Goal: Task Accomplishment & Management: Use online tool/utility

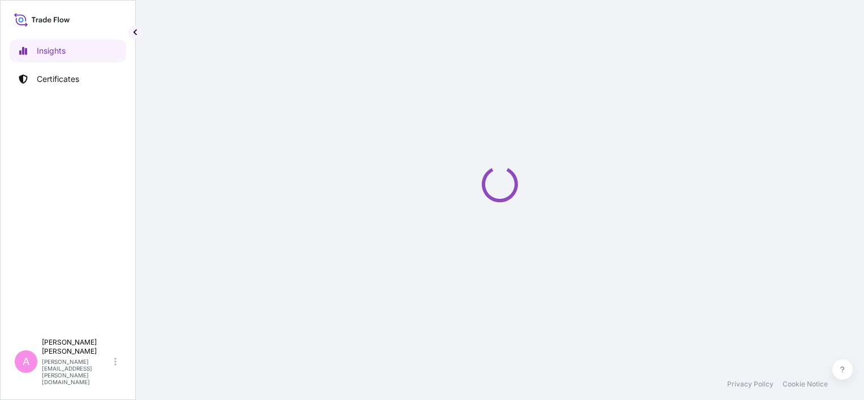
select select "2025"
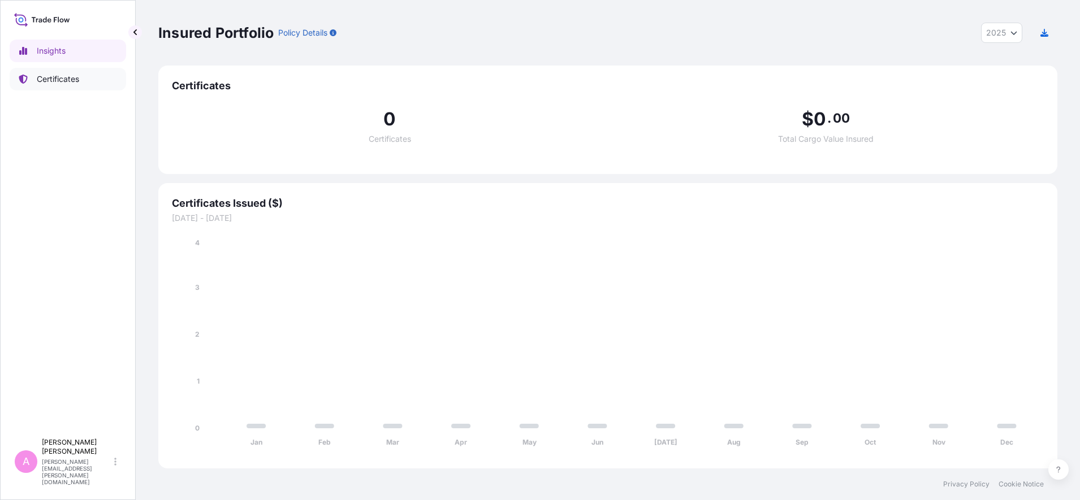
click at [79, 79] on p "Certificates" at bounding box center [58, 79] width 42 height 11
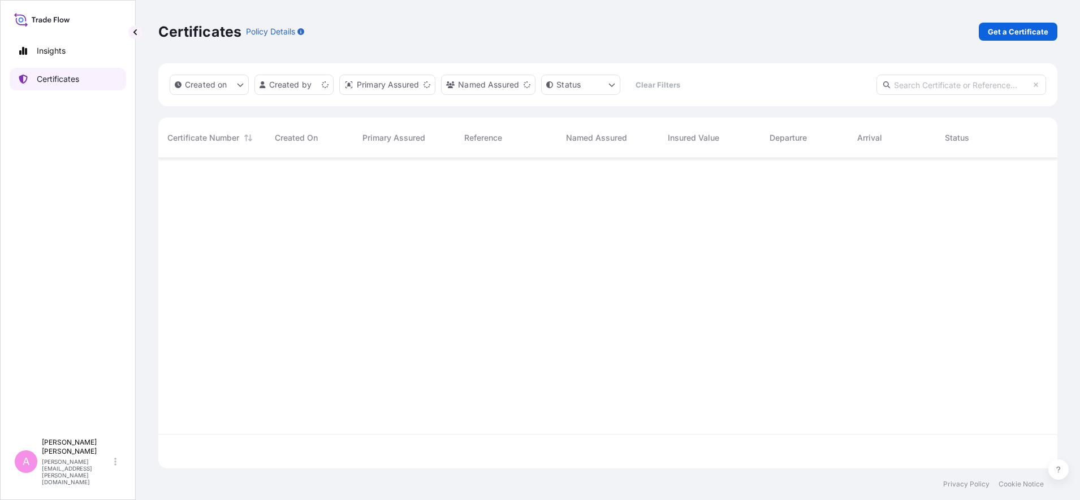
scroll to position [306, 888]
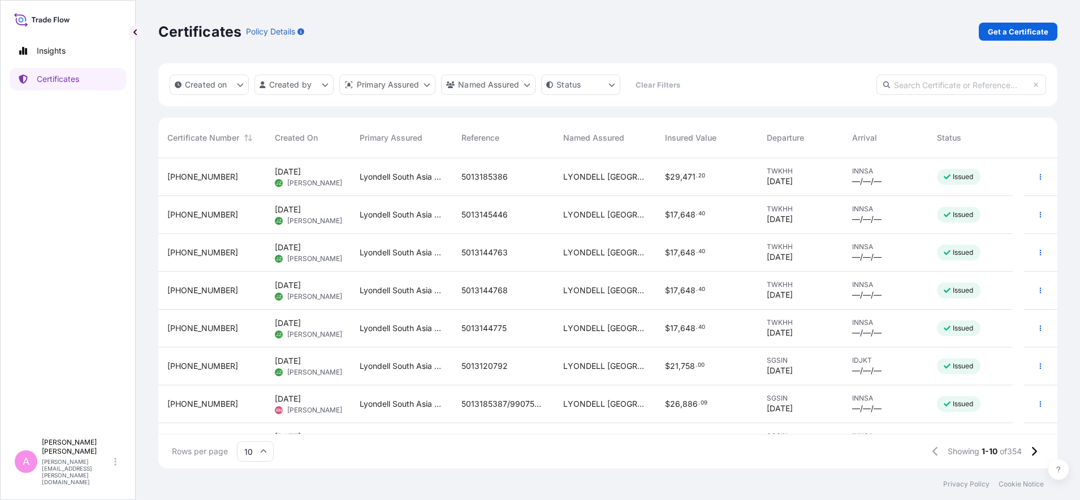
click at [863, 88] on input "text" at bounding box center [961, 85] width 170 height 20
paste input "990734242"
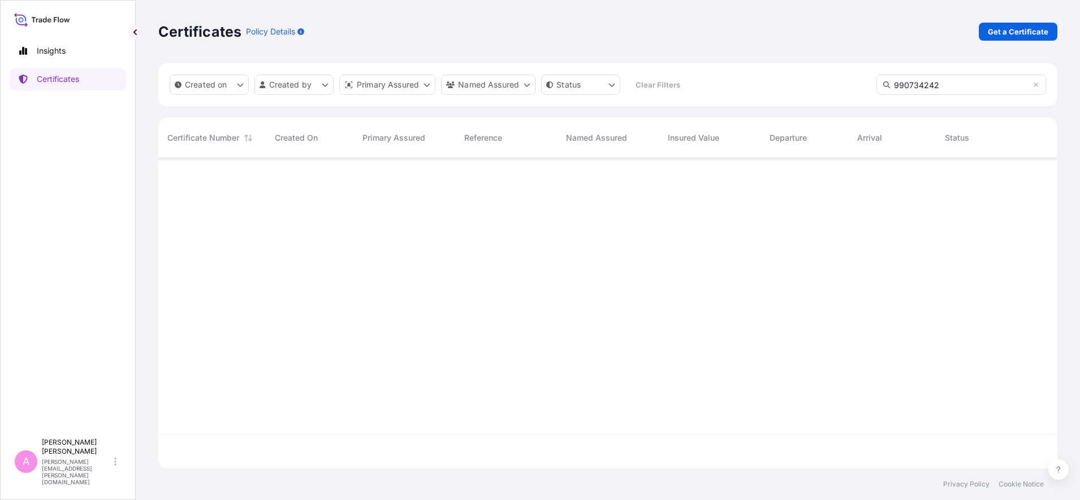
type input "990734242"
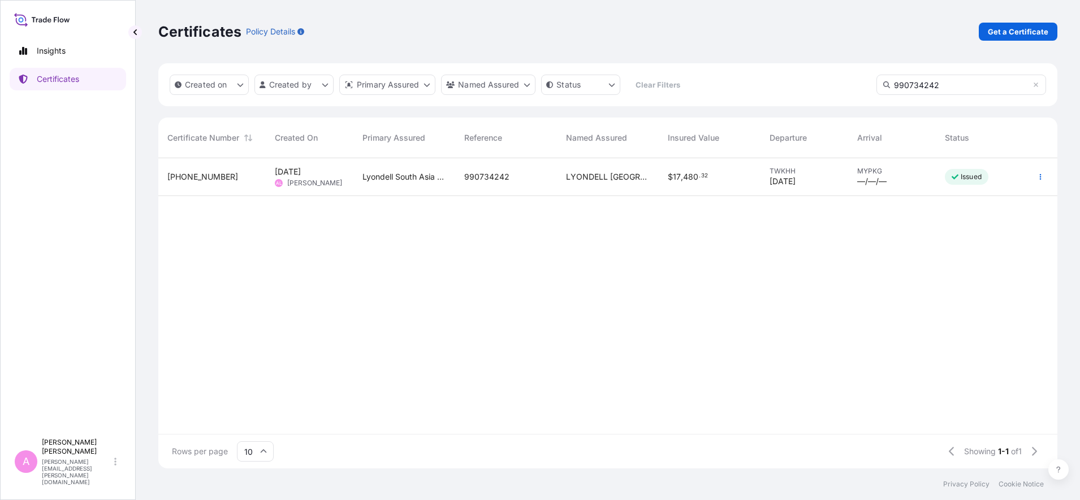
click at [407, 189] on div "Lyondell South Asia Pte Ltd." at bounding box center [404, 177] width 102 height 38
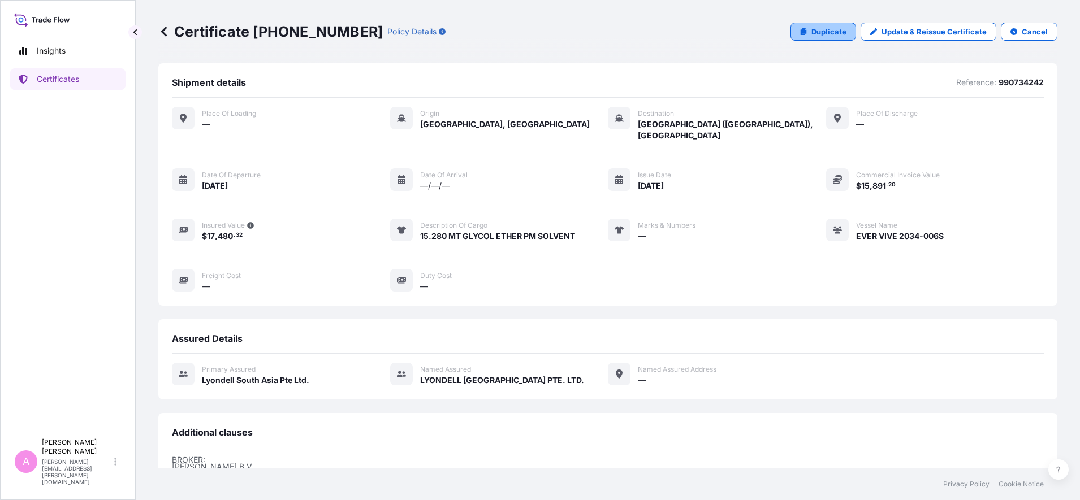
click at [813, 30] on p "Duplicate" at bounding box center [828, 31] width 35 height 11
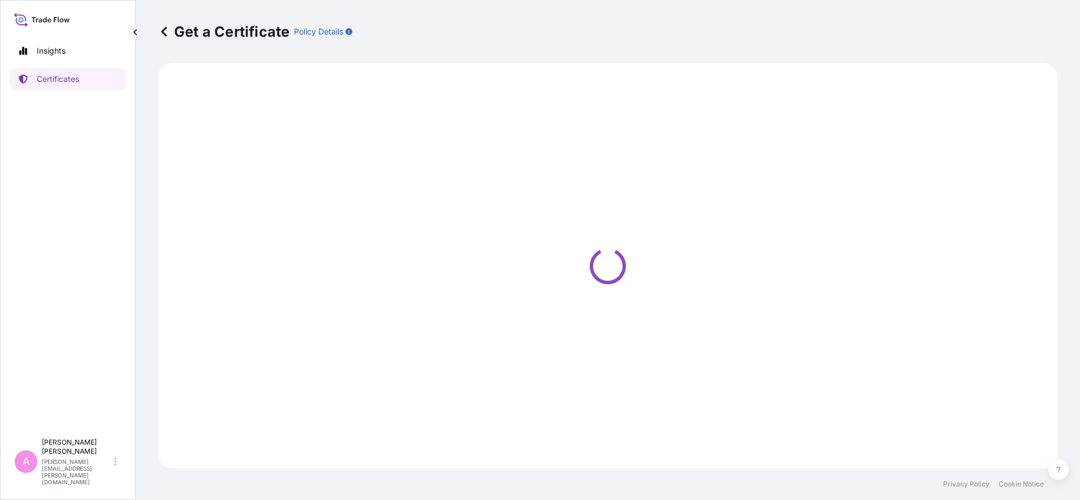
select select "Sea"
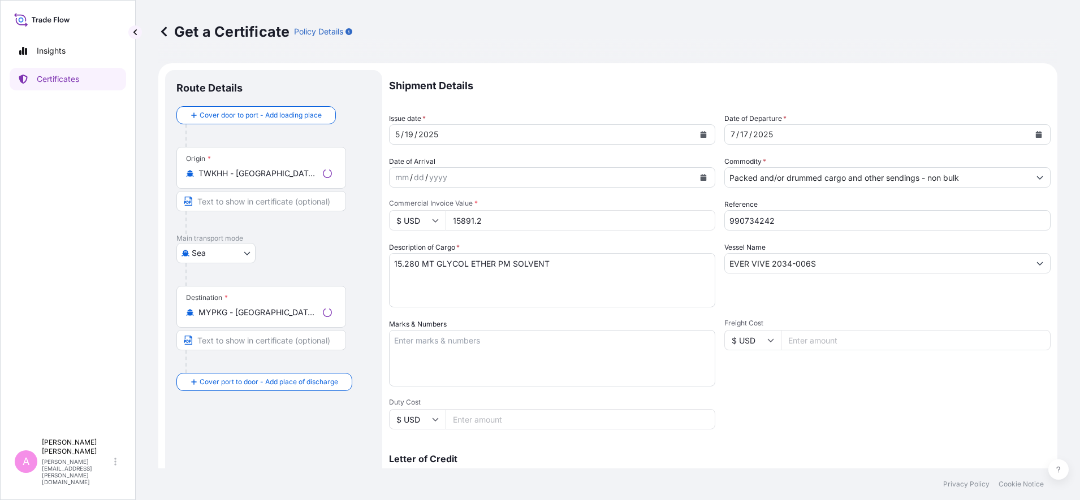
select select "32022"
click at [863, 133] on icon "Calendar" at bounding box center [1039, 134] width 6 height 7
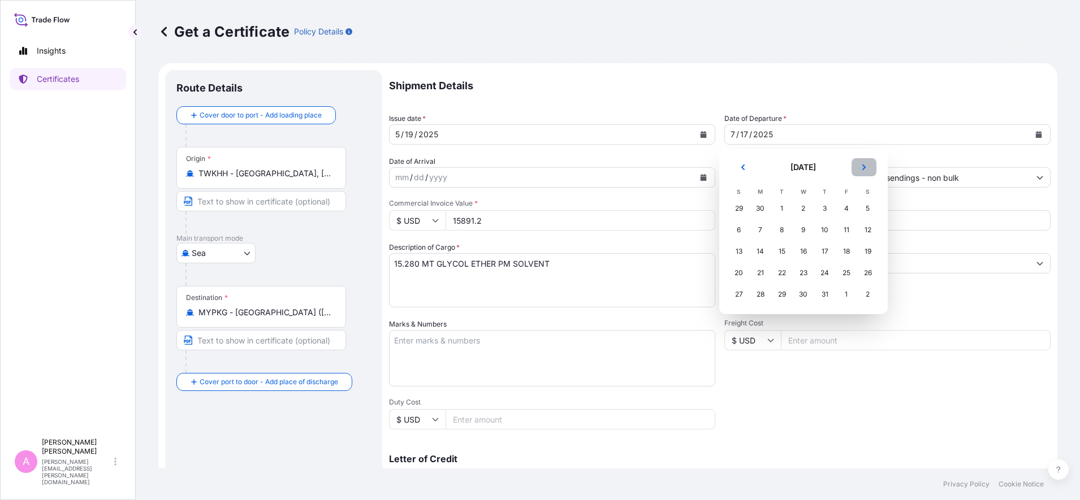
click at [863, 165] on icon "Next" at bounding box center [864, 167] width 7 height 7
click at [824, 253] on div "14" at bounding box center [825, 251] width 20 height 20
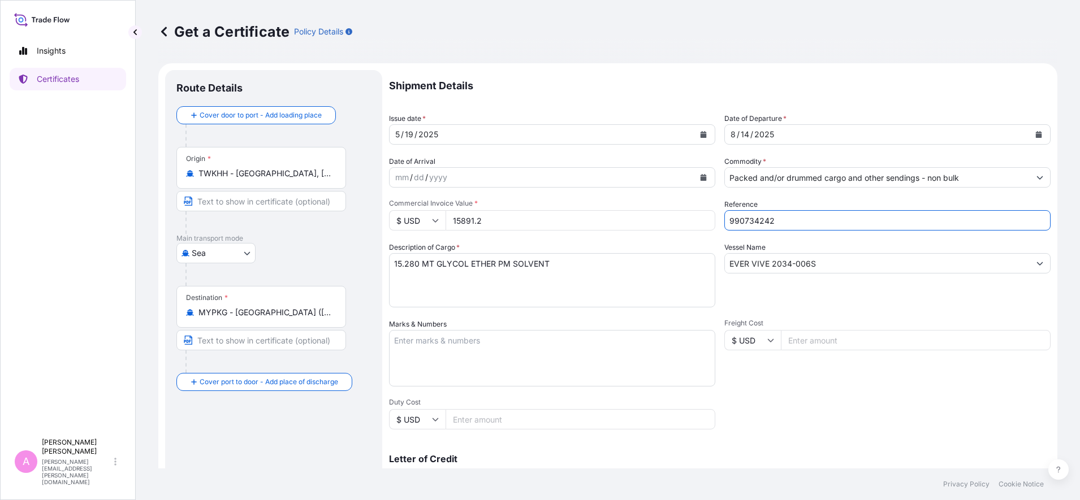
drag, startPoint x: 800, startPoint y: 219, endPoint x: 618, endPoint y: 186, distance: 184.4
click at [618, 186] on div "Shipment Details Issue date * [DATE] Date of Departure * [DATE] Date of Arrival…" at bounding box center [720, 339] width 662 height 539
paste input "5013211486"
type input "5013211486"
click at [511, 223] on input "15891.2" at bounding box center [581, 220] width 270 height 20
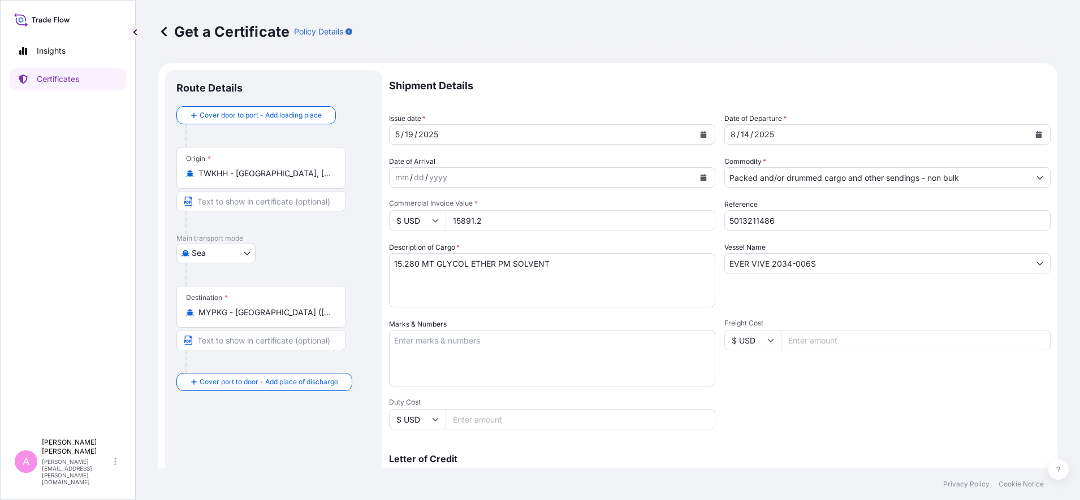
drag, startPoint x: 517, startPoint y: 223, endPoint x: 348, endPoint y: 206, distance: 169.9
click at [349, 206] on form "Route Details Cover door to port - Add loading place Place of loading Road / [G…" at bounding box center [607, 355] width 899 height 584
type input "15814.80"
drag, startPoint x: 835, startPoint y: 266, endPoint x: 631, endPoint y: 233, distance: 206.8
click at [632, 233] on div "Shipment Details Issue date * [DATE] Date of Departure * [DATE] Date of Arrival…" at bounding box center [720, 339] width 662 height 539
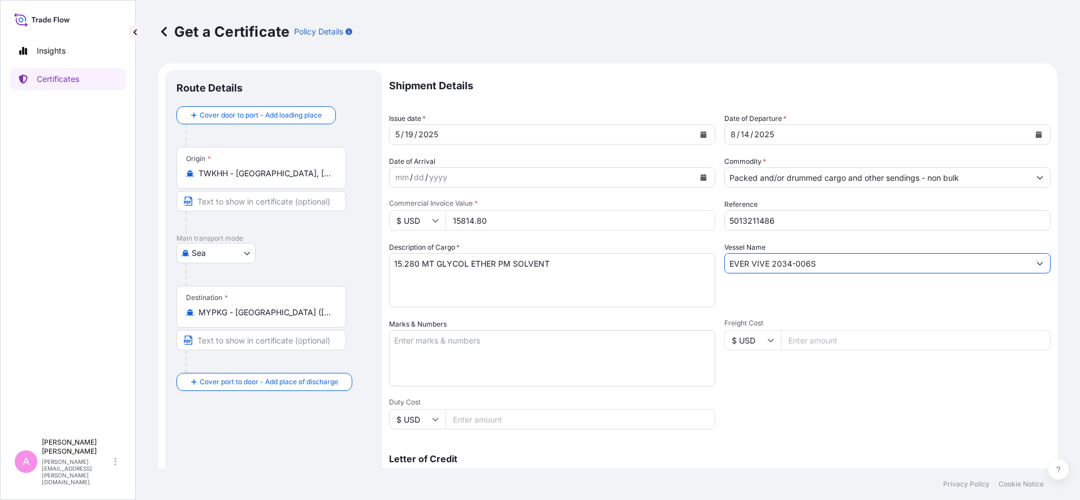
paste input "8-007"
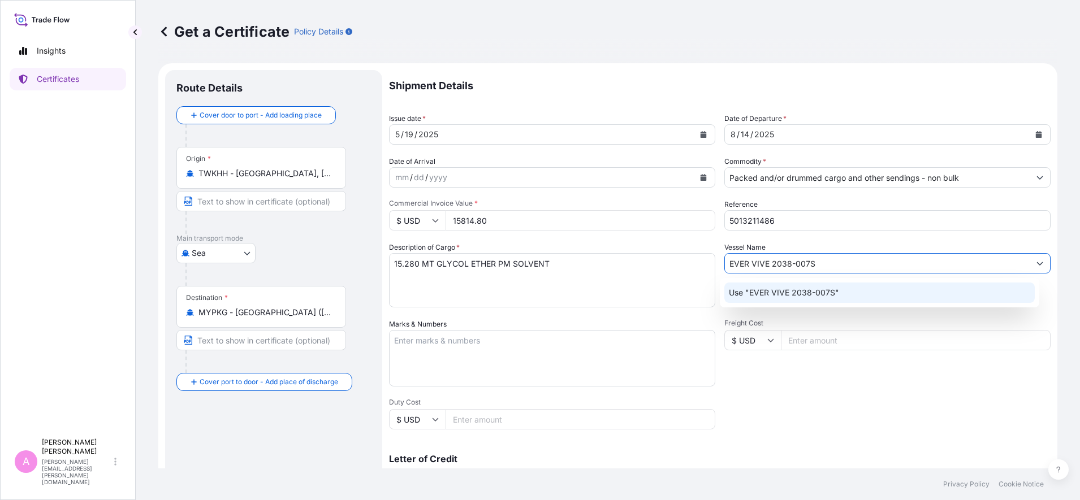
type input "EVER VIVE 2038-007S"
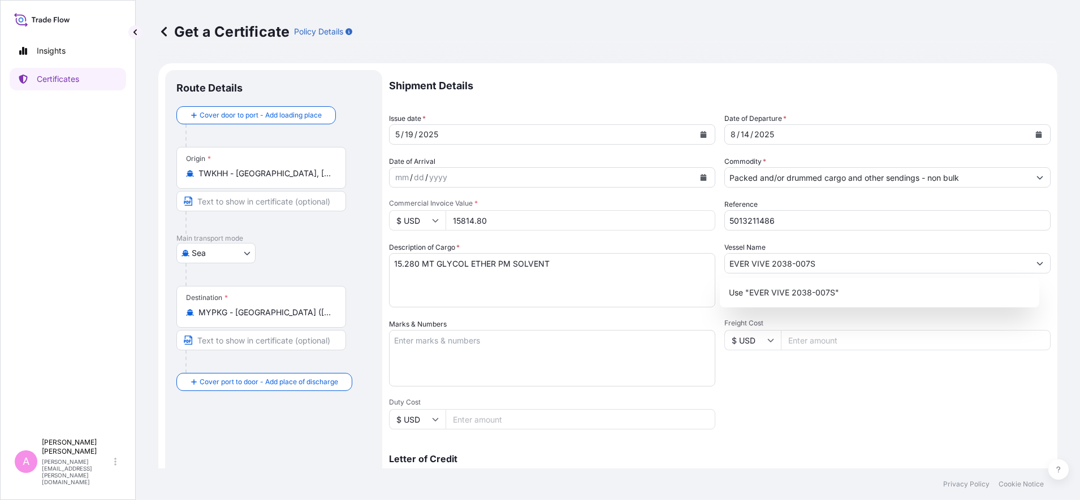
click at [863, 381] on div "Get a Certificate Policy Details Route Details Cover door to port - Add loading…" at bounding box center [608, 234] width 944 height 469
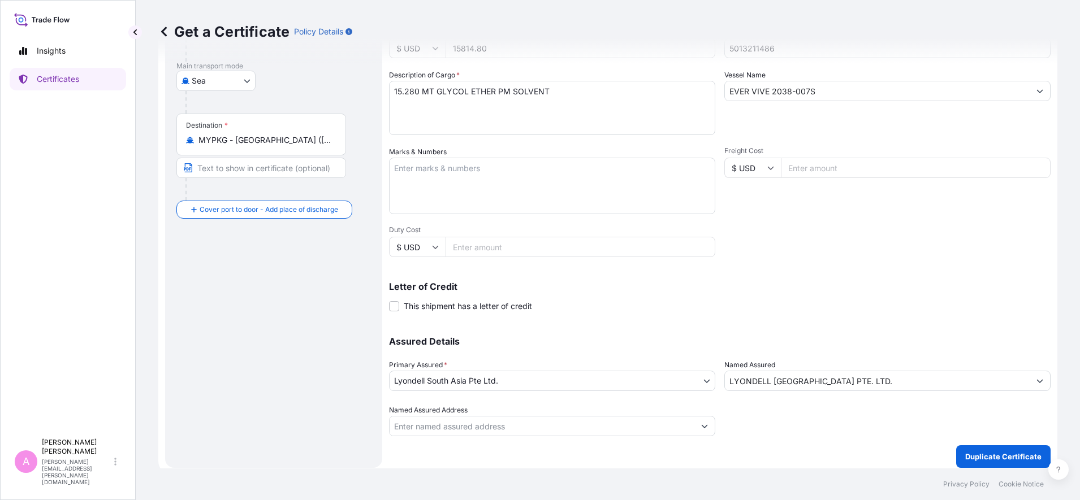
scroll to position [179, 0]
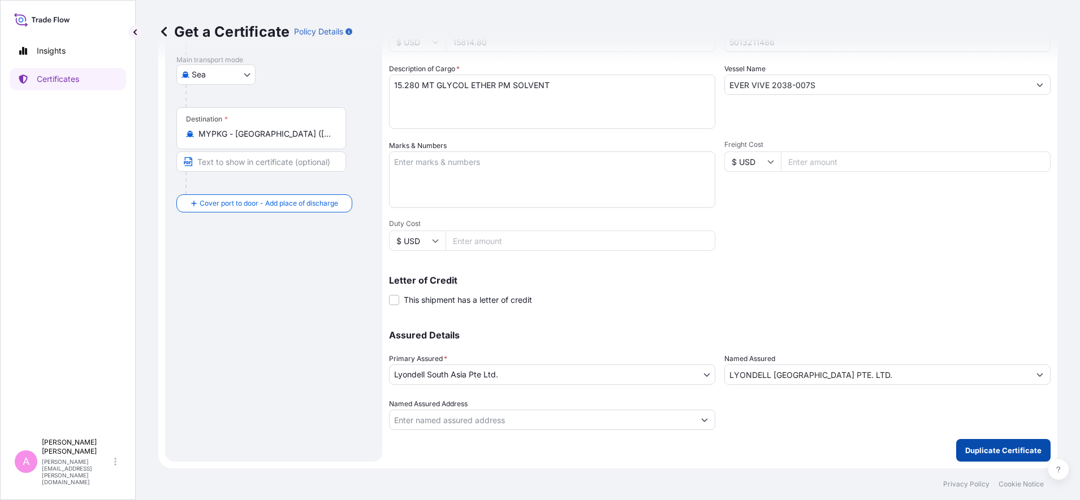
click at [863, 400] on p "Duplicate Certificate" at bounding box center [1003, 450] width 76 height 11
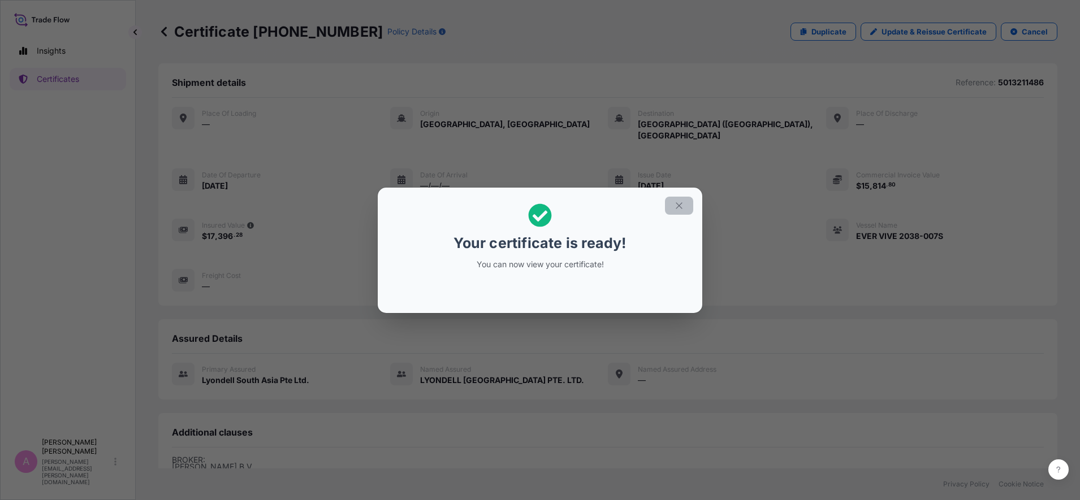
click at [684, 204] on icon "button" at bounding box center [679, 206] width 10 height 10
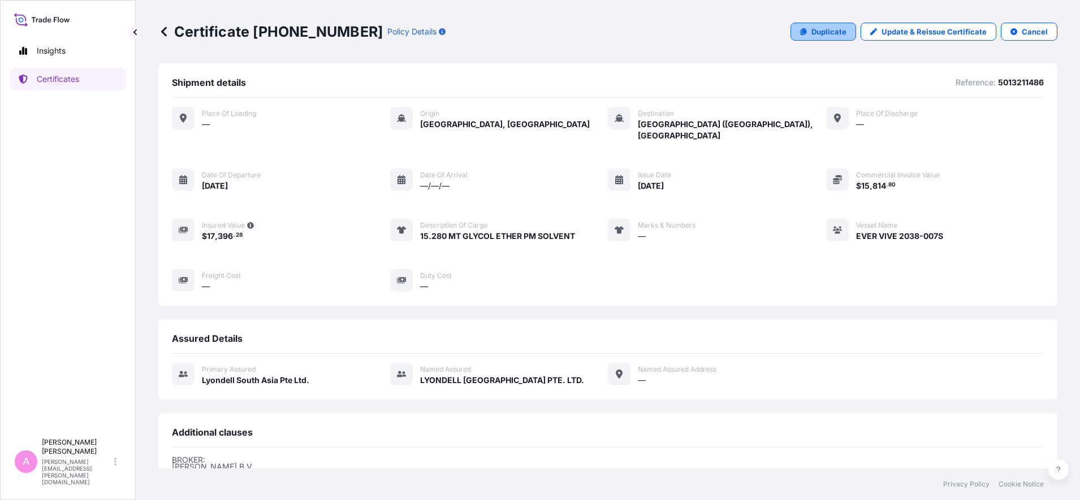
click at [829, 27] on p "Duplicate" at bounding box center [828, 31] width 35 height 11
select select "Sea"
select select "32022"
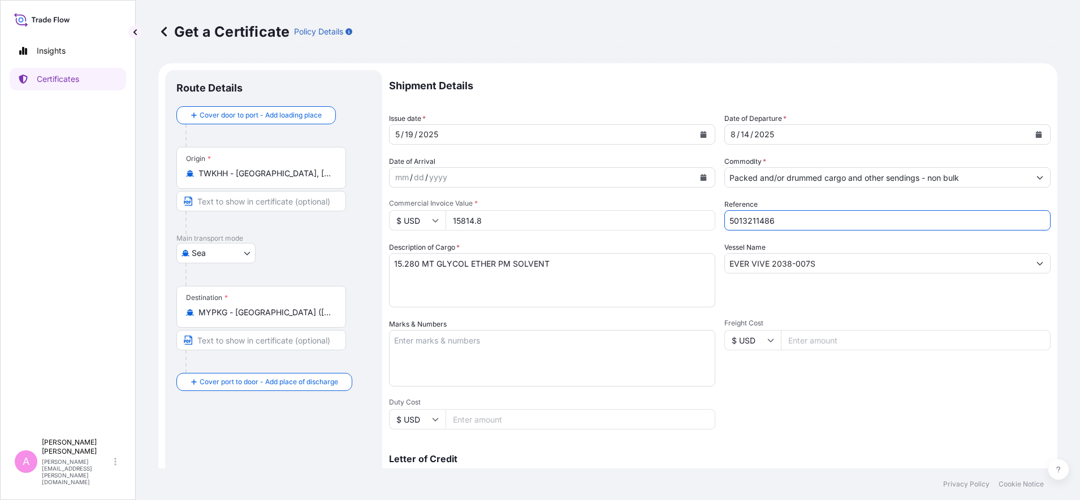
drag, startPoint x: 806, startPoint y: 216, endPoint x: 672, endPoint y: 192, distance: 136.1
click at [672, 192] on div "Shipment Details Issue date * [DATE] Date of Departure * [DATE] Date of Arrival…" at bounding box center [720, 339] width 662 height 539
paste input "5712"
paste input "5013215712"
type input "5013215712 & 5013215713"
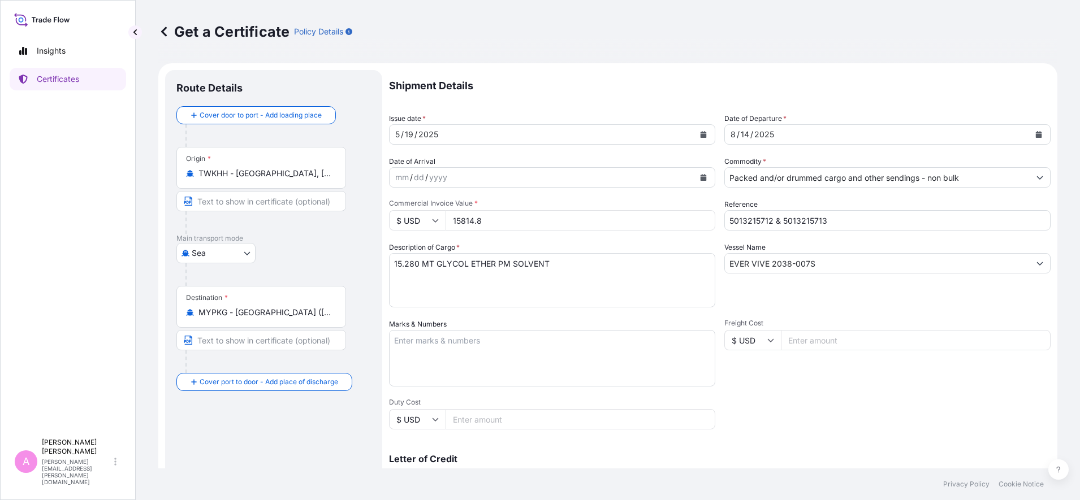
drag, startPoint x: 522, startPoint y: 222, endPoint x: 369, endPoint y: 202, distance: 155.1
click at [373, 202] on form "Route Details Cover door to port - Add loading place Place of loading Road / [G…" at bounding box center [607, 355] width 899 height 584
type input "15463.50"
drag, startPoint x: 834, startPoint y: 266, endPoint x: 585, endPoint y: 245, distance: 249.6
click at [585, 245] on div "Shipment Details Issue date * [DATE] Date of Departure * [DATE] Date of Arrival…" at bounding box center [720, 339] width 662 height 539
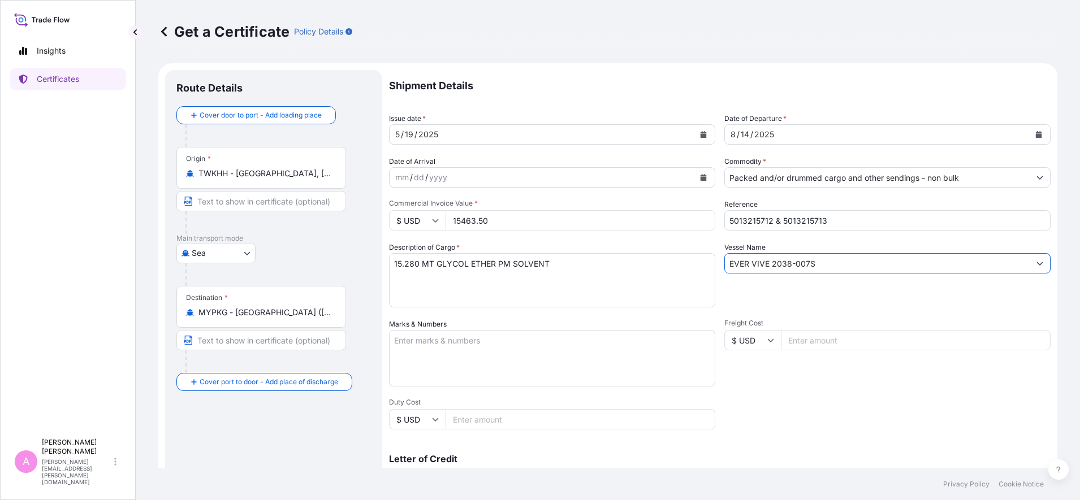
click at [863, 295] on div "Get a Certificate Policy Details Route Details Cover door to port - Add loading…" at bounding box center [608, 234] width 944 height 469
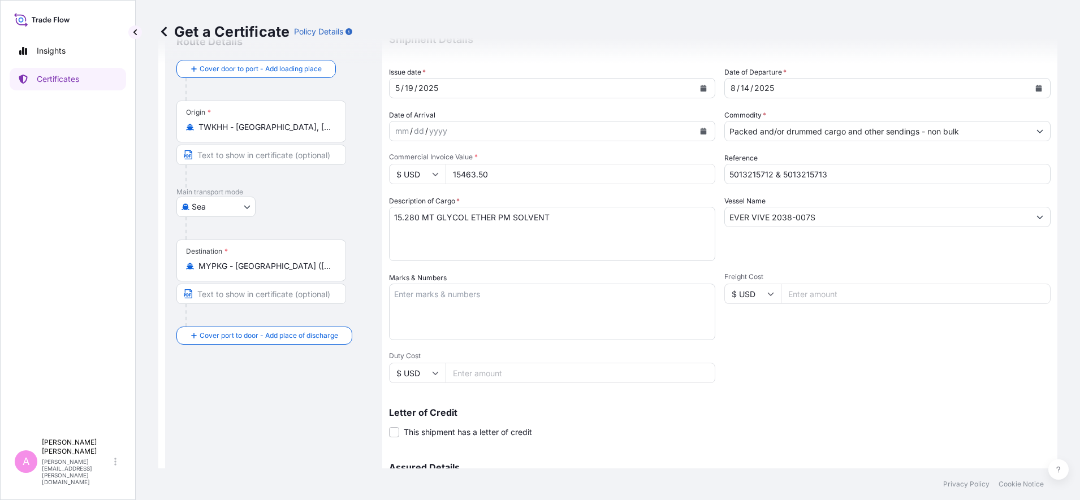
scroll to position [71, 0]
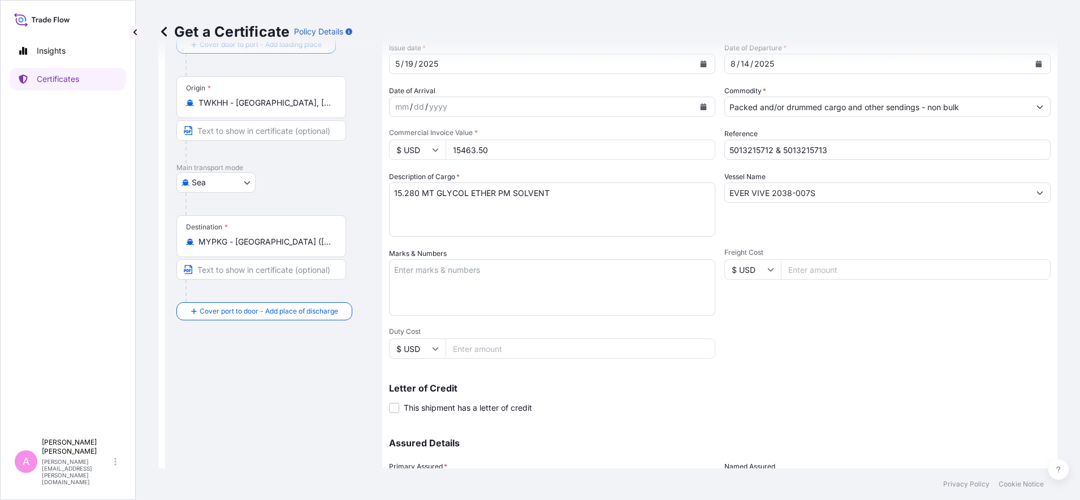
click at [597, 217] on textarea "15.280 MT GLYCOL ETHER PM SOLVENT" at bounding box center [552, 210] width 326 height 54
drag, startPoint x: 568, startPoint y: 183, endPoint x: 572, endPoint y: 190, distance: 7.6
click at [570, 184] on textarea "15.280 MT GLYCOL ETHER PM SOLVENT" at bounding box center [552, 210] width 326 height 54
paste textarea "17.20MT [MEDICAL_DATA] INDUSTRIAL"
click at [439, 211] on textarea "15.280 MT GLYCOL ETHER PM SOLVENT" at bounding box center [552, 210] width 326 height 54
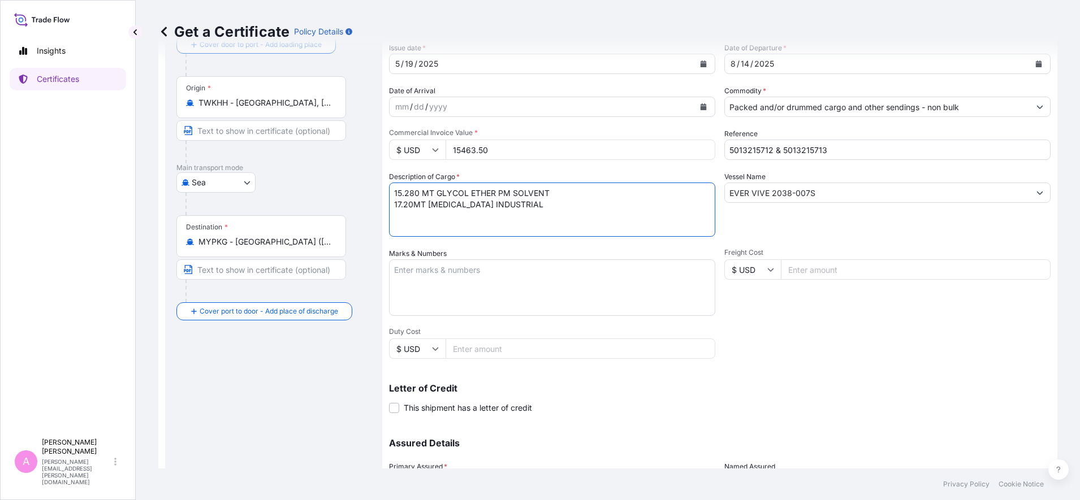
drag, startPoint x: 417, startPoint y: 207, endPoint x: 440, endPoint y: 201, distance: 23.5
click at [420, 207] on textarea "15.280 MT GLYCOL ETHER PM SOLVENT" at bounding box center [552, 210] width 326 height 54
click at [412, 203] on textarea "15.280 MT GLYCOL ETHER PM SOLVENT" at bounding box center [552, 210] width 326 height 54
click at [400, 205] on textarea "15.280 MT GLYCOL ETHER PM SOLVENT" at bounding box center [552, 210] width 326 height 54
drag, startPoint x: 417, startPoint y: 192, endPoint x: 390, endPoint y: 192, distance: 27.7
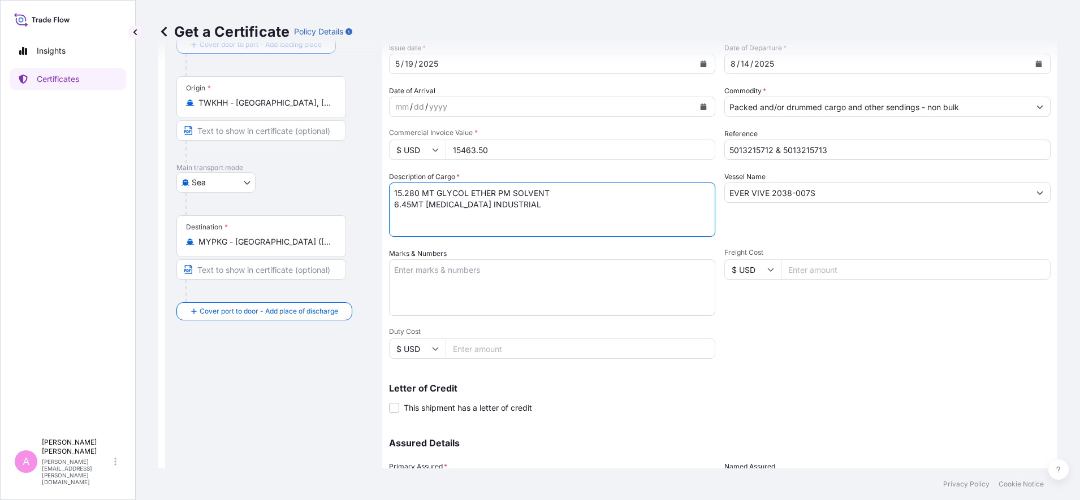
click at [390, 192] on textarea "15.280 MT GLYCOL ETHER PM SOLVENT" at bounding box center [552, 210] width 326 height 54
type textarea "9.55 MT GLYCOL ETHER PM SOLVENT 6.45MT [MEDICAL_DATA] INDUSTRIAL"
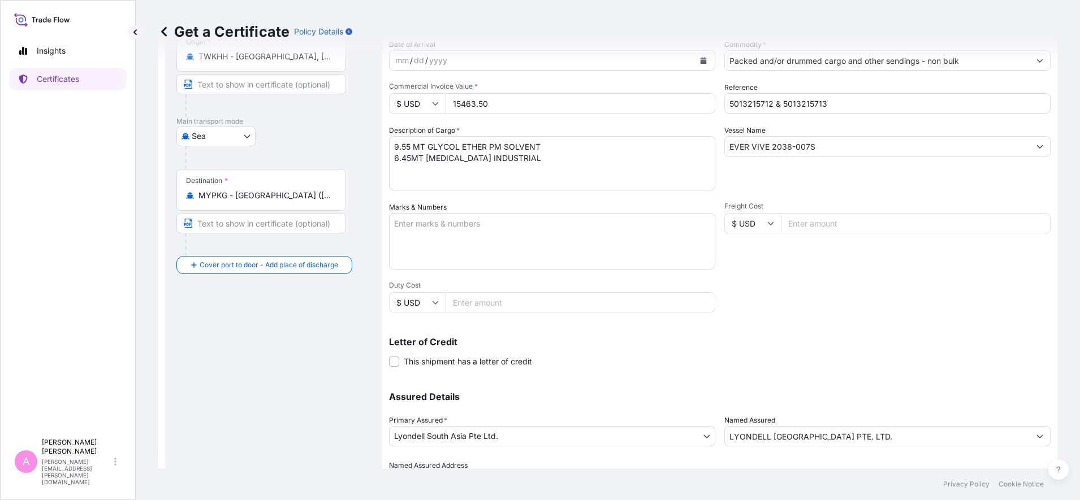
scroll to position [179, 0]
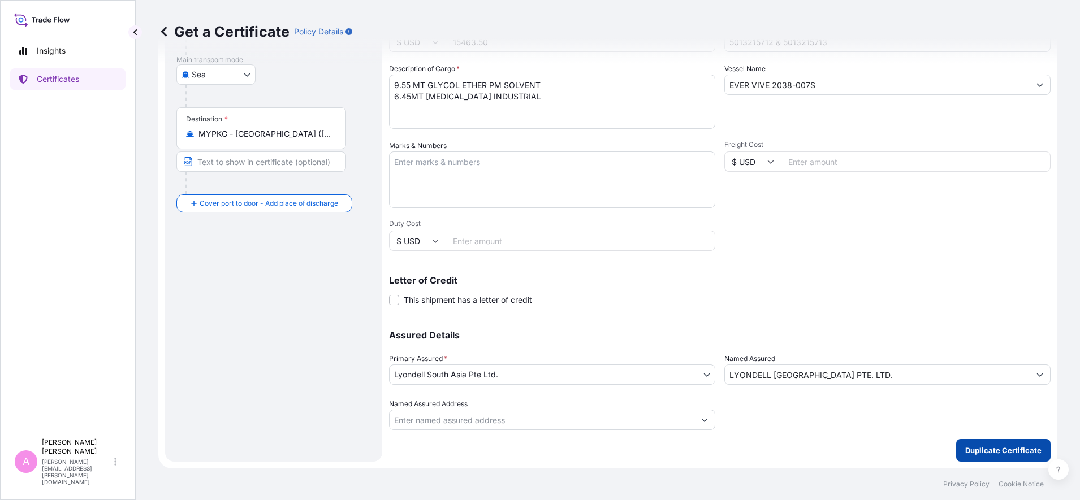
click at [863, 400] on p "Duplicate Certificate" at bounding box center [1003, 450] width 76 height 11
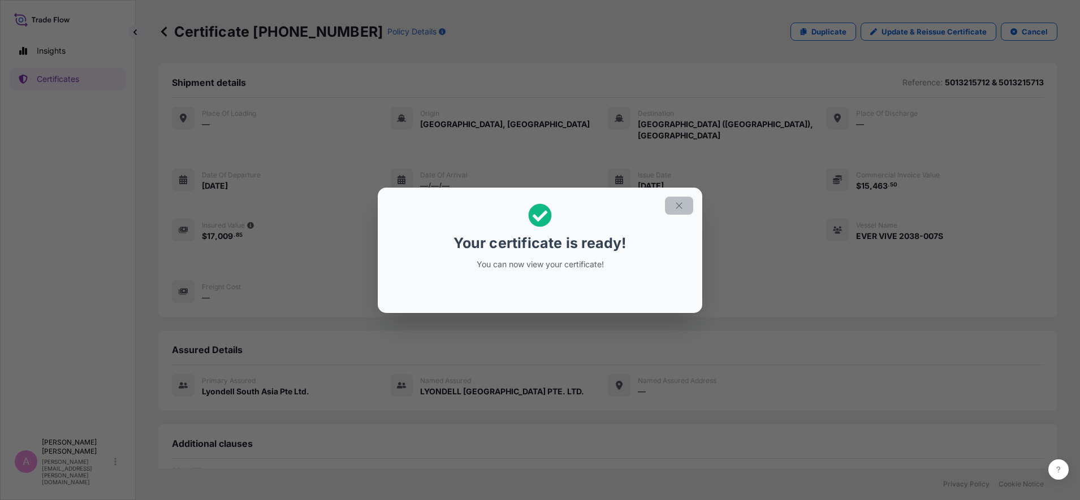
click at [676, 207] on icon "button" at bounding box center [679, 206] width 10 height 10
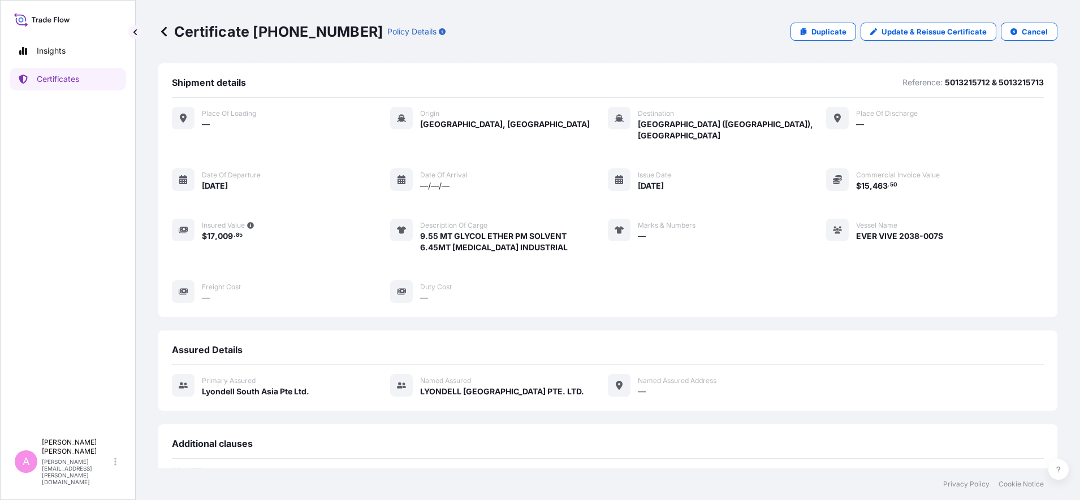
click at [162, 29] on icon at bounding box center [163, 31] width 11 height 11
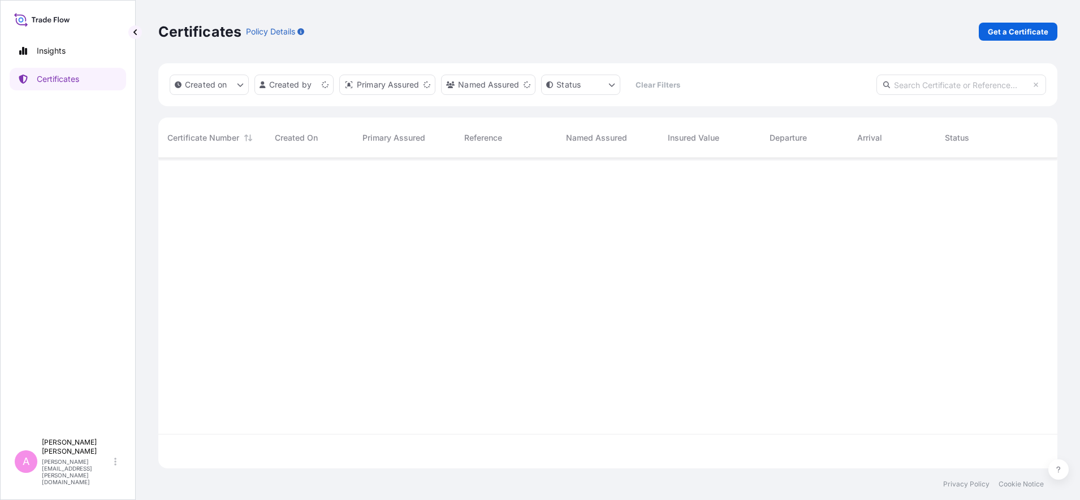
scroll to position [306, 888]
click at [863, 88] on input "text" at bounding box center [961, 85] width 170 height 20
paste input "990727101"
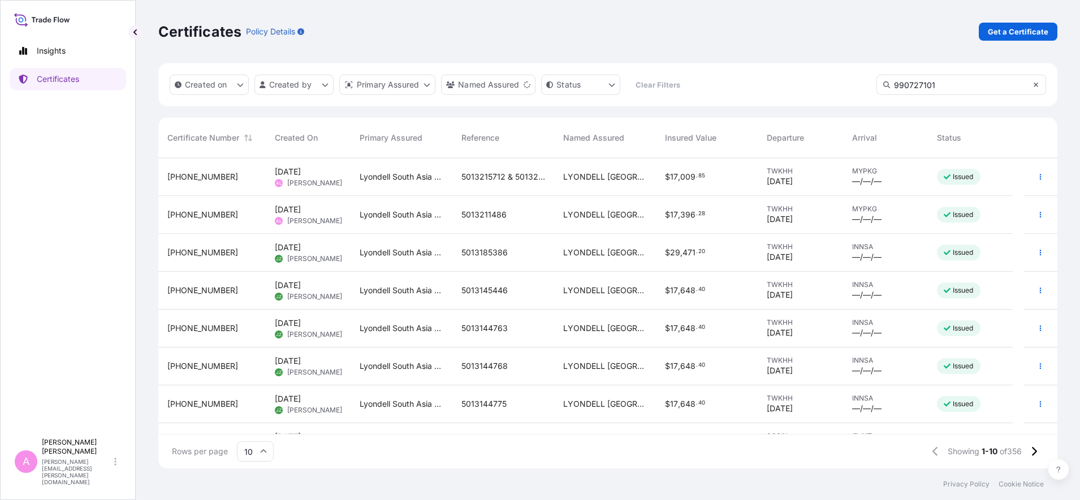
type input "990727101"
click at [863, 85] on icon at bounding box center [1036, 85] width 5 height 5
click at [863, 87] on input "text" at bounding box center [961, 85] width 170 height 20
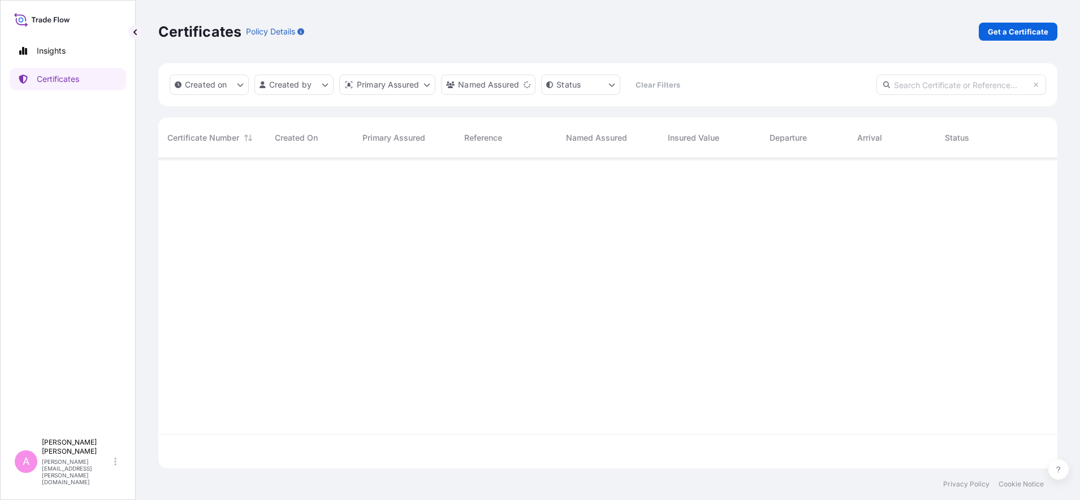
paste input "990727101"
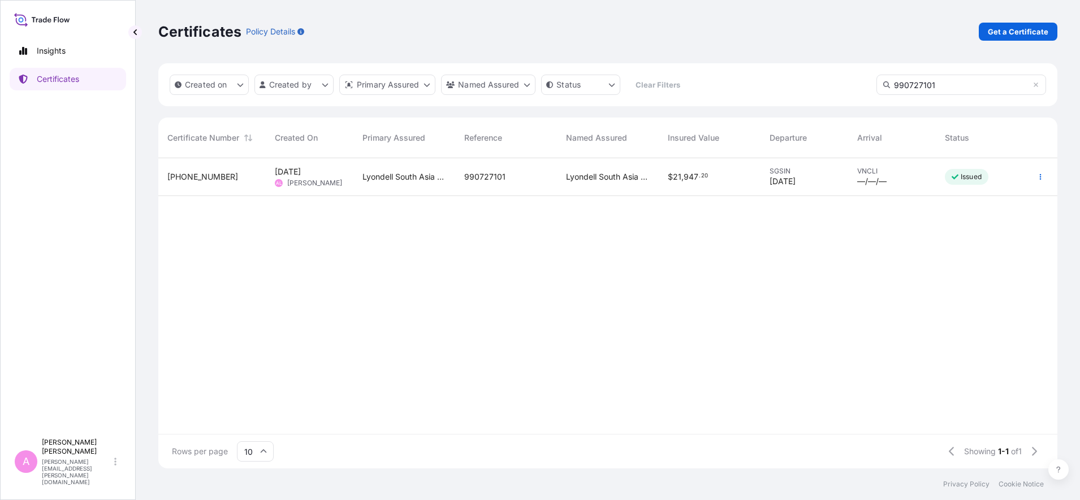
type input "990727101"
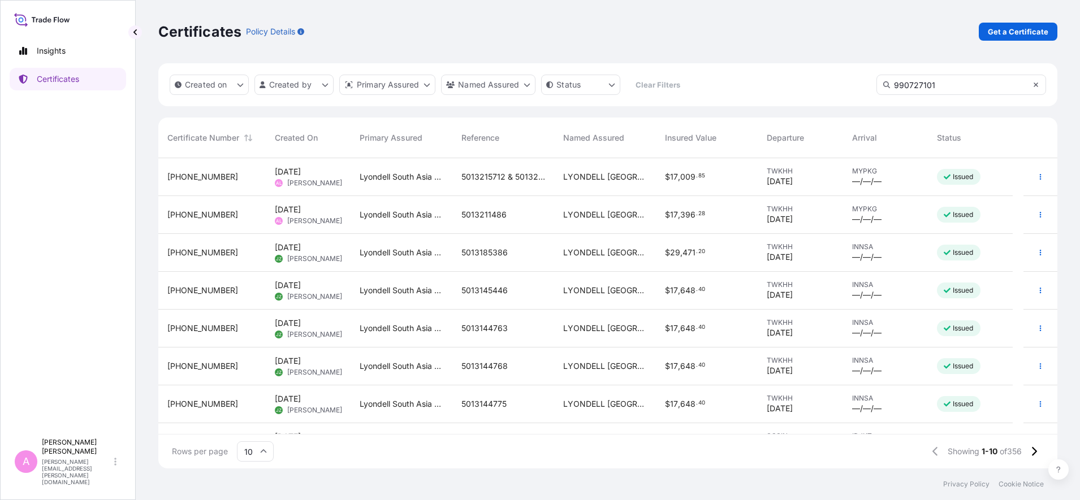
click at [863, 85] on icon at bounding box center [1036, 85] width 5 height 5
click at [863, 85] on input "text" at bounding box center [961, 85] width 170 height 20
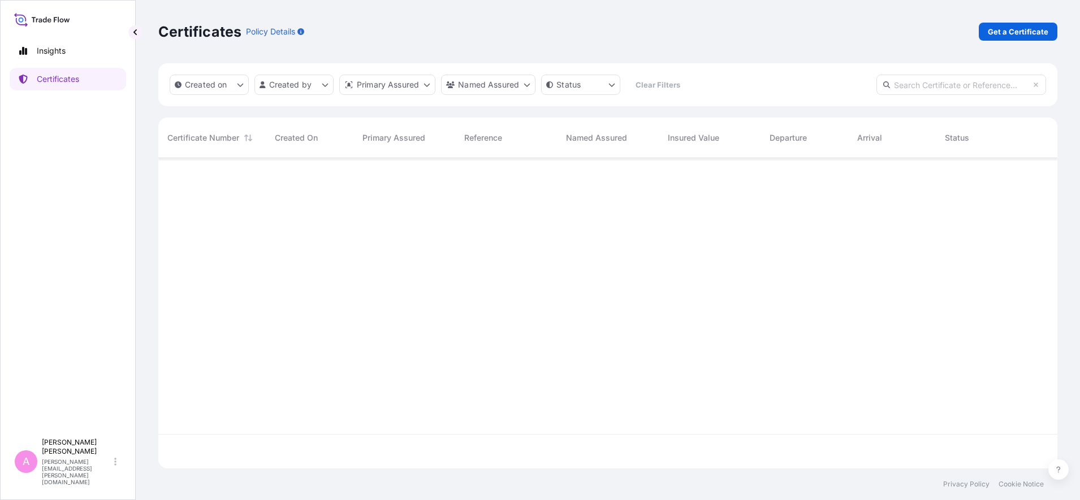
paste input "990727101"
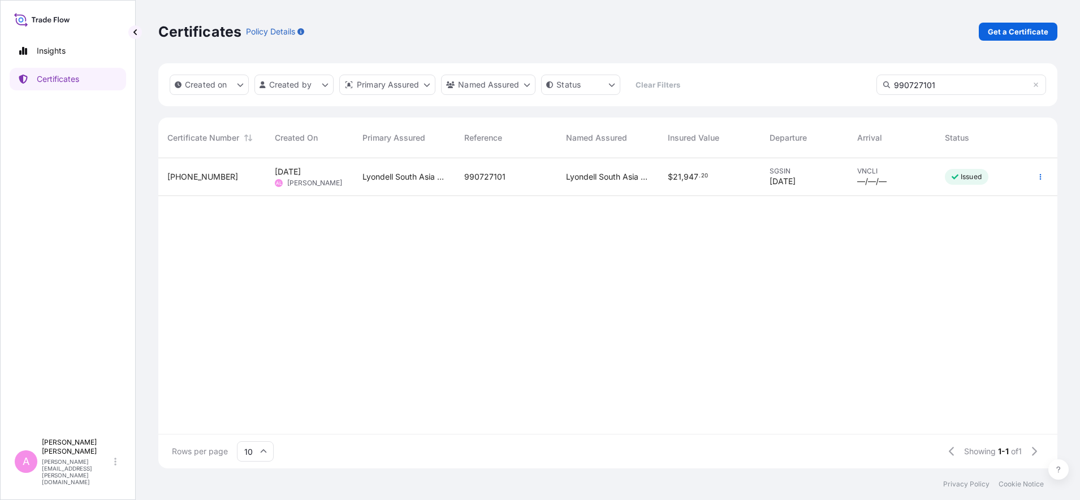
type input "990727101"
click at [510, 183] on div "990727101" at bounding box center [506, 177] width 102 height 38
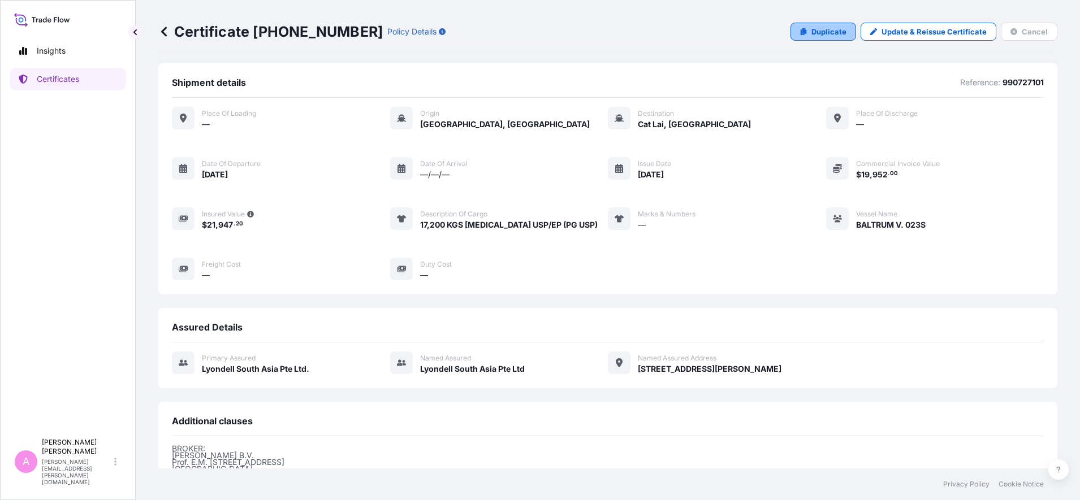
click at [820, 32] on p "Duplicate" at bounding box center [828, 31] width 35 height 11
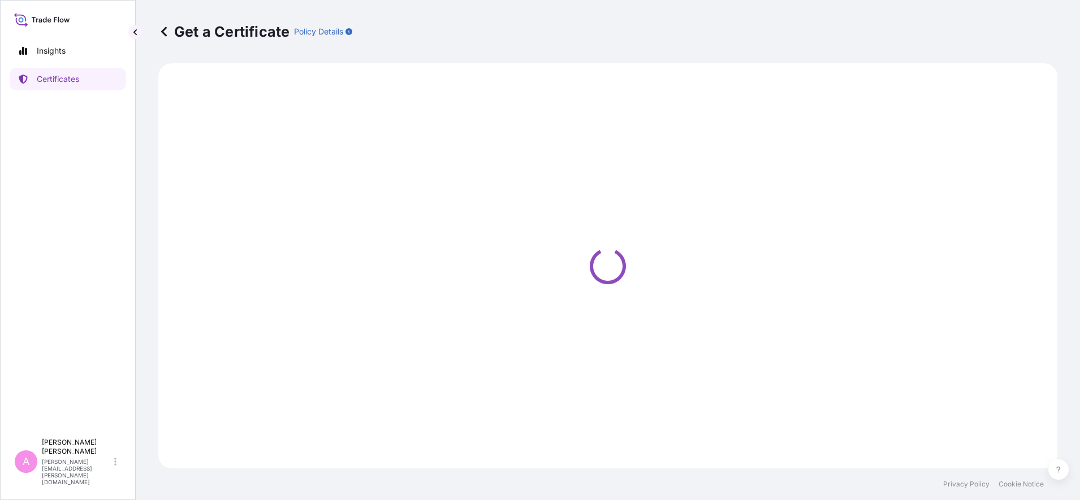
select select "Sea"
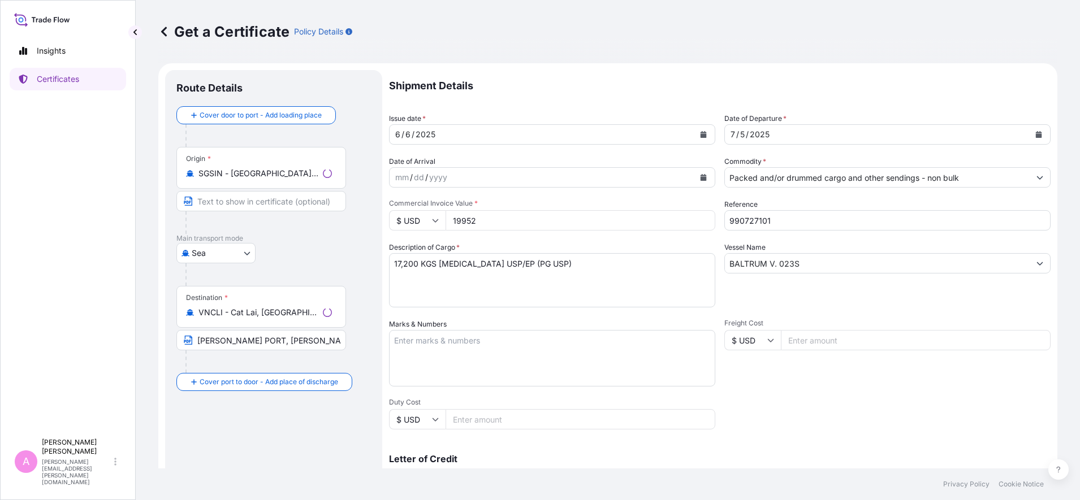
select select "32022"
click at [863, 131] on button "Calendar" at bounding box center [1039, 135] width 18 height 18
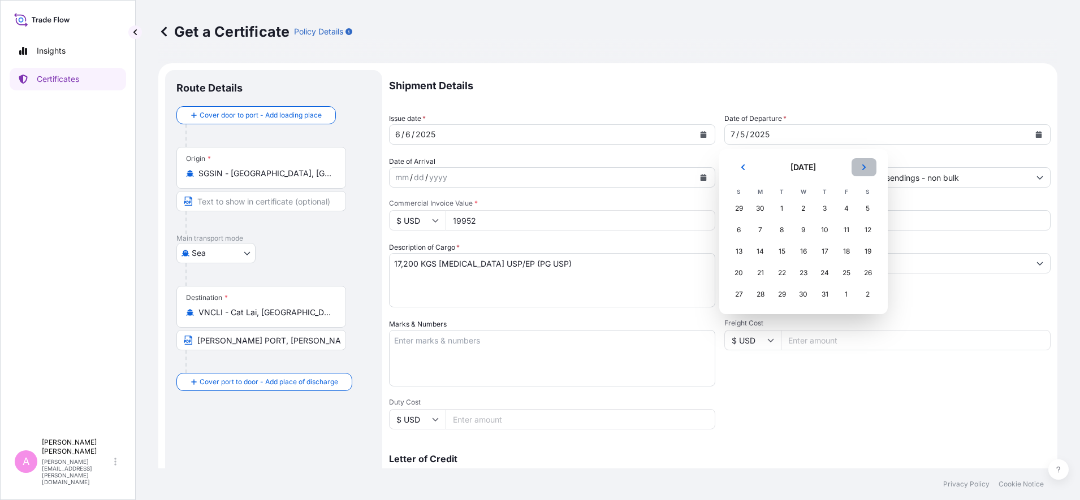
click at [863, 166] on icon "Next" at bounding box center [864, 167] width 7 height 7
click at [854, 272] on div "22" at bounding box center [846, 273] width 20 height 20
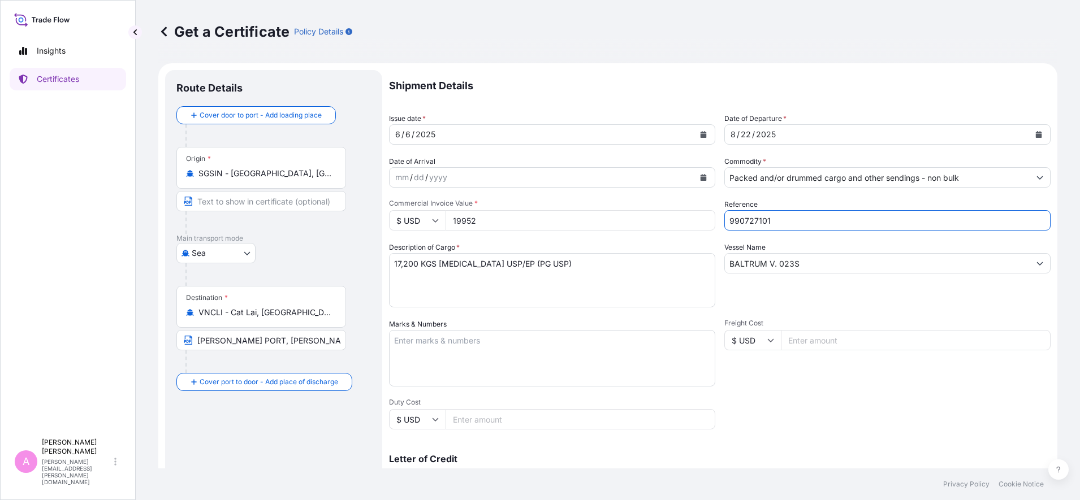
drag, startPoint x: 788, startPoint y: 217, endPoint x: 662, endPoint y: 191, distance: 129.4
click at [661, 191] on div "Shipment Details Issue date * [DATE] Date of Departure * [DATE] Date of Arrival…" at bounding box center [720, 339] width 662 height 539
paste input "5013189927"
type input "5013189927"
drag, startPoint x: 494, startPoint y: 218, endPoint x: 345, endPoint y: 208, distance: 149.1
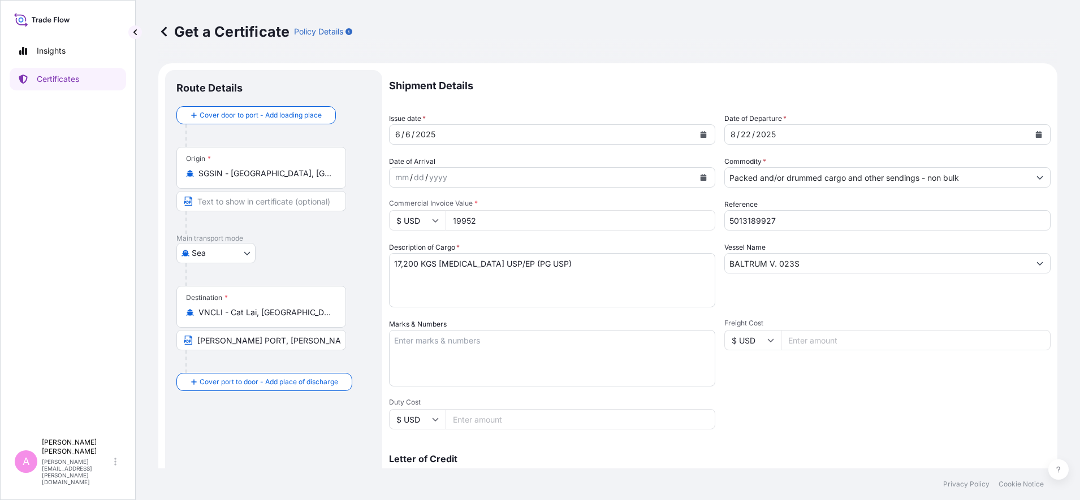
click at [357, 210] on form "Route Details Cover door to port - Add loading place Place of loading Road / [G…" at bounding box center [607, 355] width 899 height 584
type input "22790"
click at [409, 282] on textarea "17,200 KGS [MEDICAL_DATA] USP/EP (PG USP)" at bounding box center [552, 280] width 326 height 54
click at [601, 263] on textarea "17,200 KGS [MEDICAL_DATA] USP/EP (PG USP)" at bounding box center [552, 280] width 326 height 54
paste textarea "DIPROPYLENE GLYCOL FRAGRANCE (DPGF)"
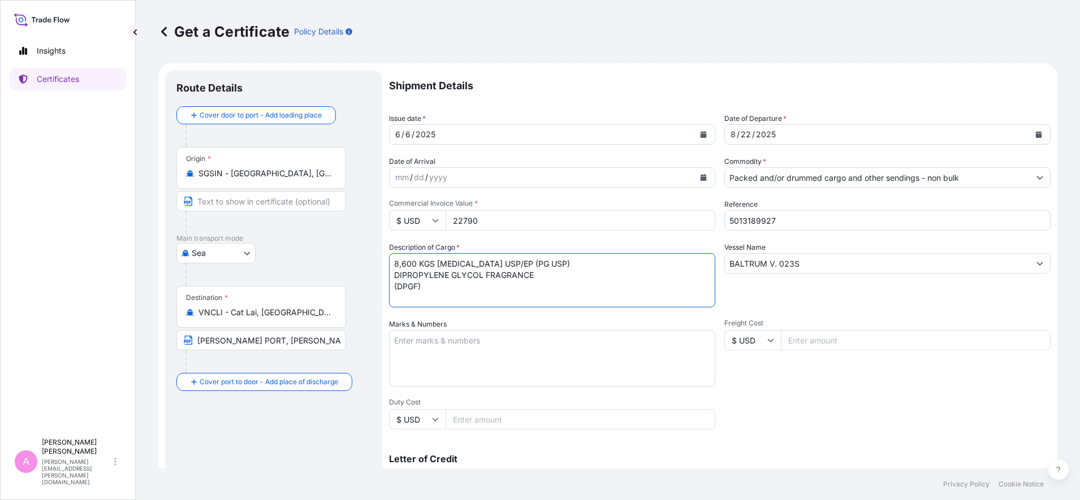
drag, startPoint x: 433, startPoint y: 264, endPoint x: 368, endPoint y: 259, distance: 65.2
click at [368, 259] on form "Route Details Cover door to port - Add loading place Place of loading Road / [G…" at bounding box center [607, 355] width 899 height 584
click at [392, 276] on textarea "17,200 KGS [MEDICAL_DATA] USP/EP (PG USP)" at bounding box center [552, 280] width 326 height 54
paste textarea "8,600 KGS"
click at [579, 273] on textarea "17,200 KGS [MEDICAL_DATA] USP/EP (PG USP)" at bounding box center [552, 280] width 326 height 54
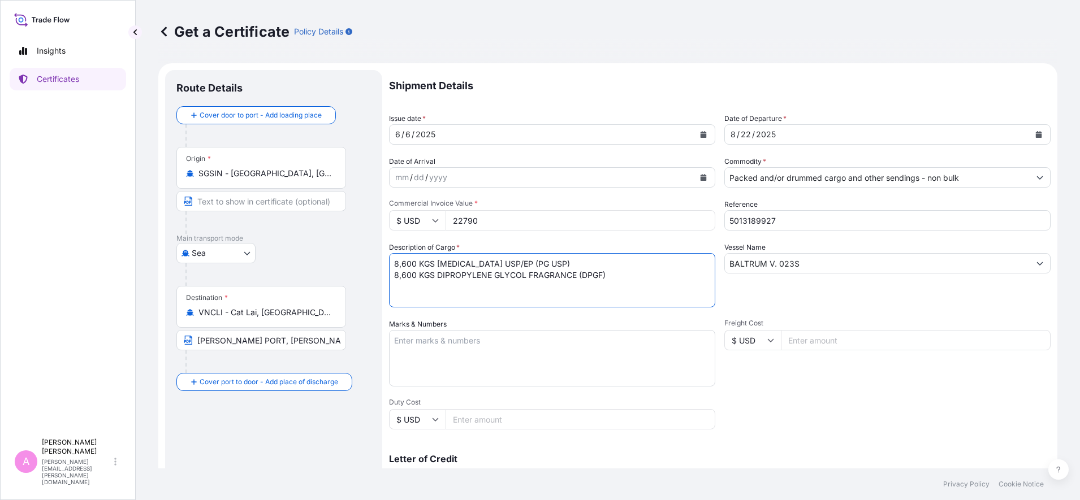
type textarea "8,600 KGS [MEDICAL_DATA] USP/EP (PG USP) 8,600 KGS DIPROPYLENE GLYCOL FRAGRANCE…"
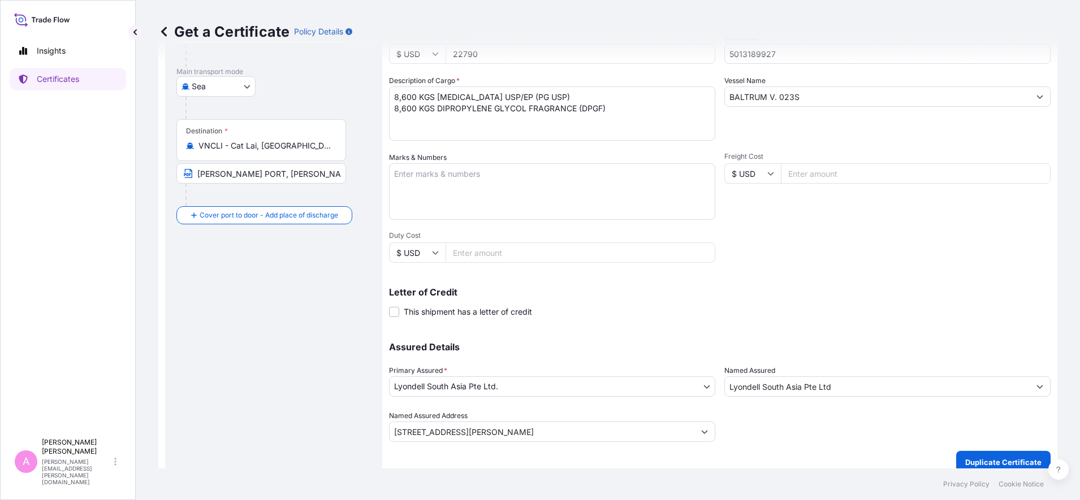
scroll to position [179, 0]
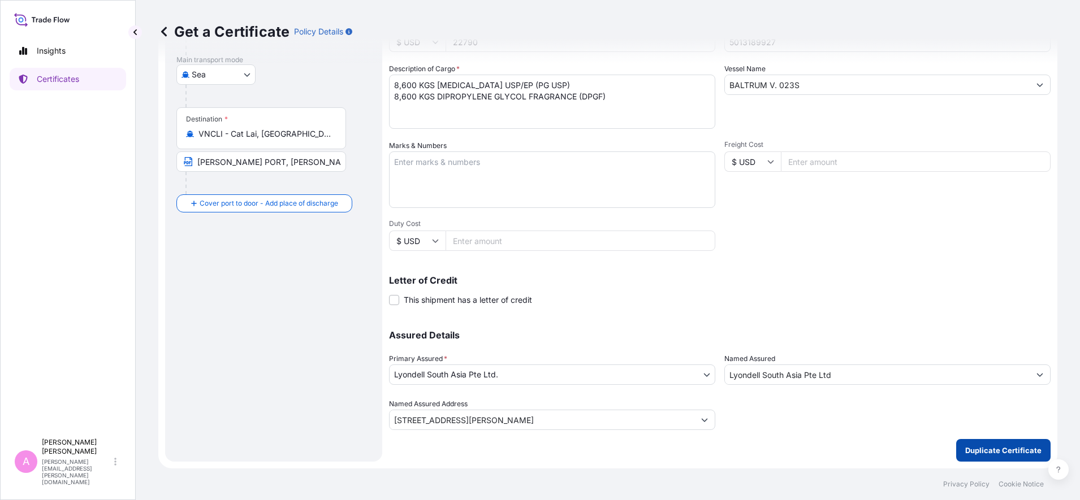
click at [863, 400] on p "Duplicate Certificate" at bounding box center [1003, 450] width 76 height 11
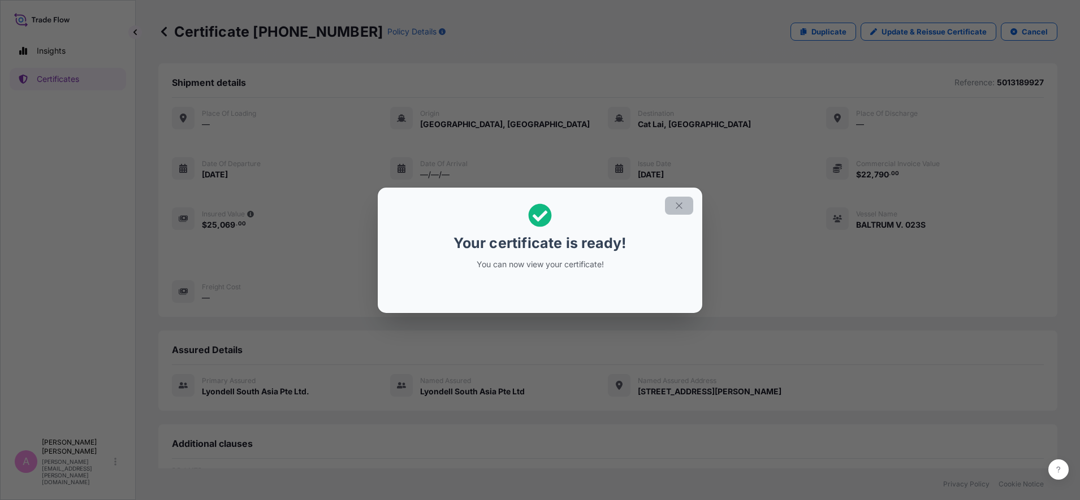
click at [675, 205] on icon "button" at bounding box center [679, 206] width 10 height 10
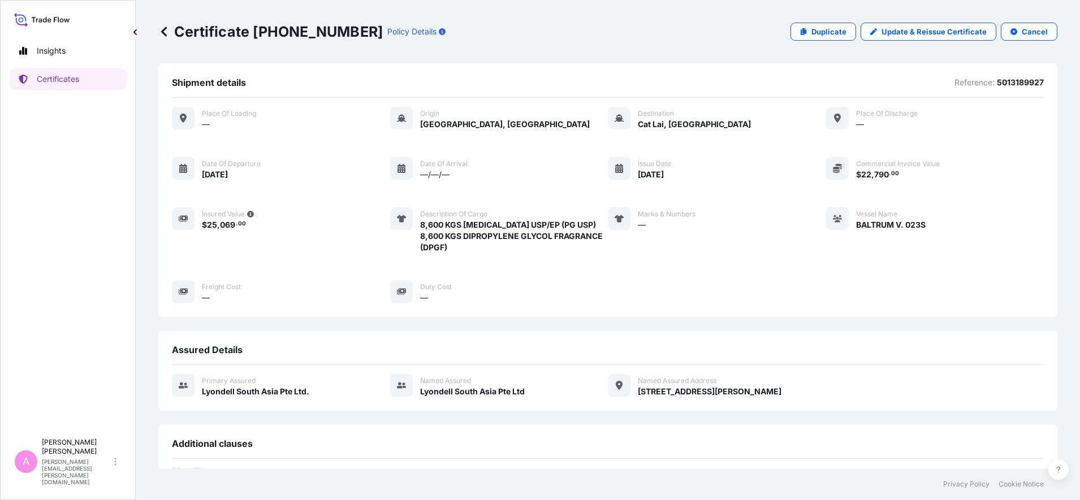
click at [161, 32] on icon at bounding box center [164, 32] width 6 height 10
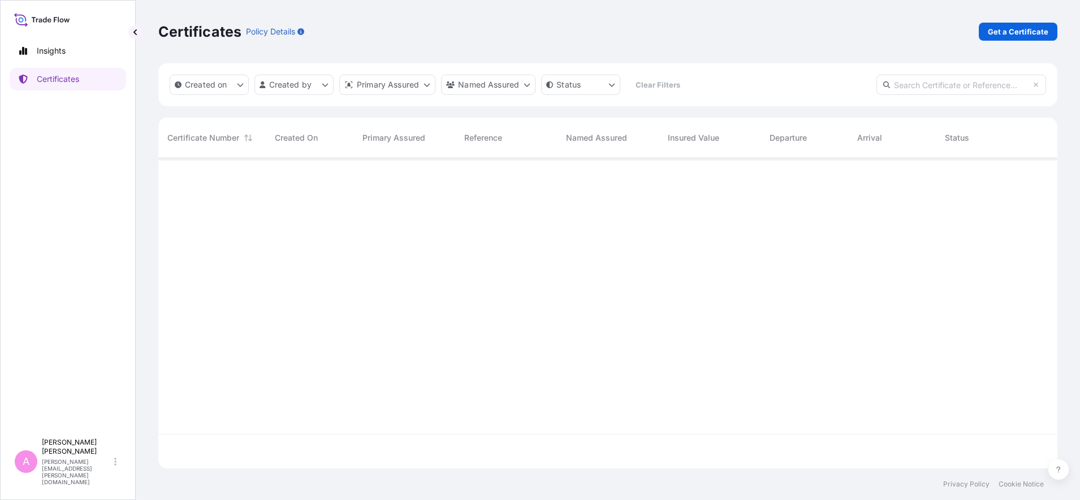
scroll to position [306, 888]
click at [863, 86] on input "text" at bounding box center [961, 85] width 170 height 20
paste input "990661907"
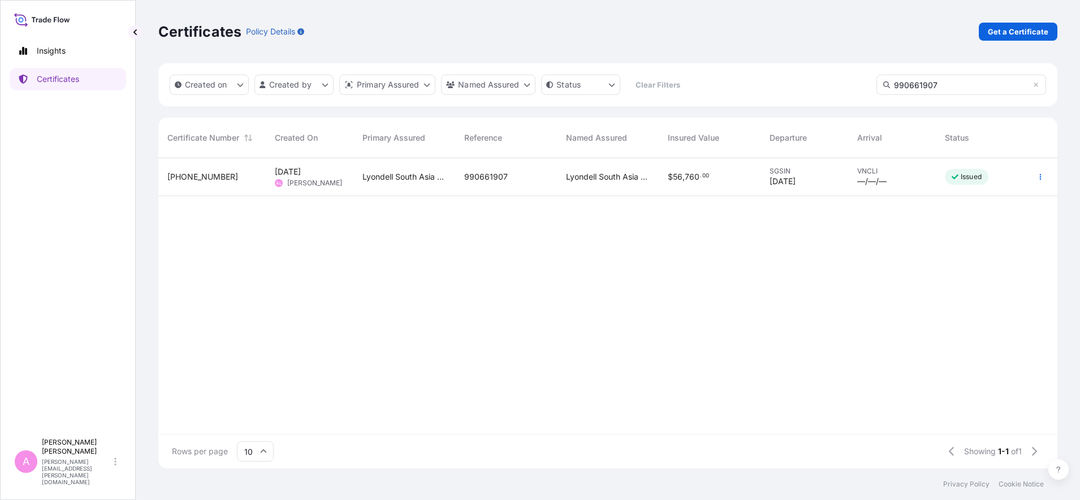
type input "990661907"
click at [608, 173] on span "Lyondell South Asia Pte Ltd" at bounding box center [608, 176] width 84 height 11
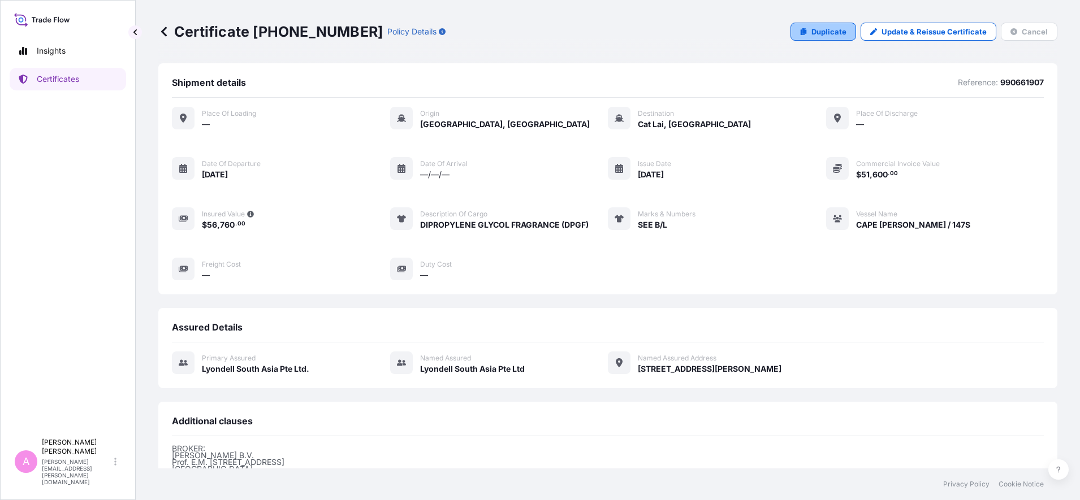
click at [813, 32] on p "Duplicate" at bounding box center [828, 31] width 35 height 11
select select "Sea"
select select "32022"
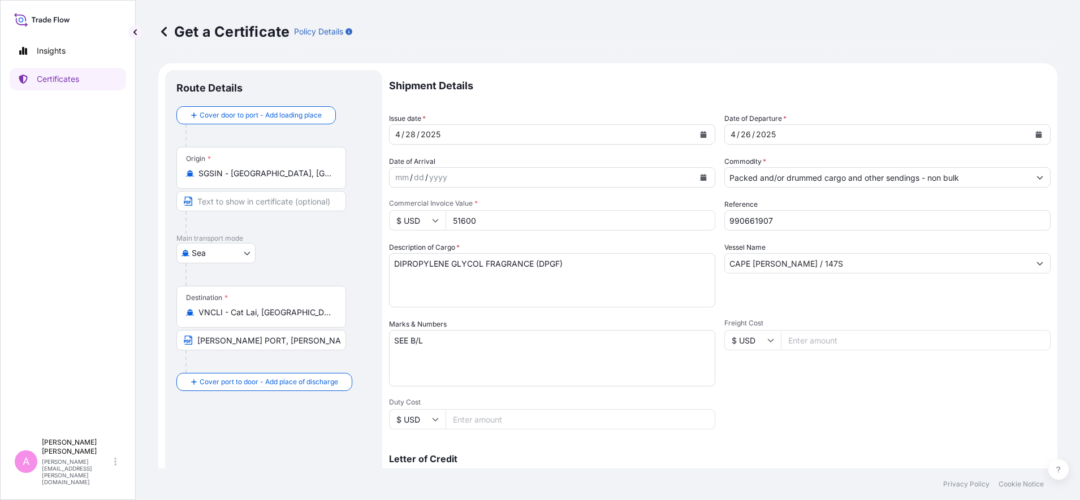
click at [863, 135] on button "Calendar" at bounding box center [1039, 135] width 18 height 18
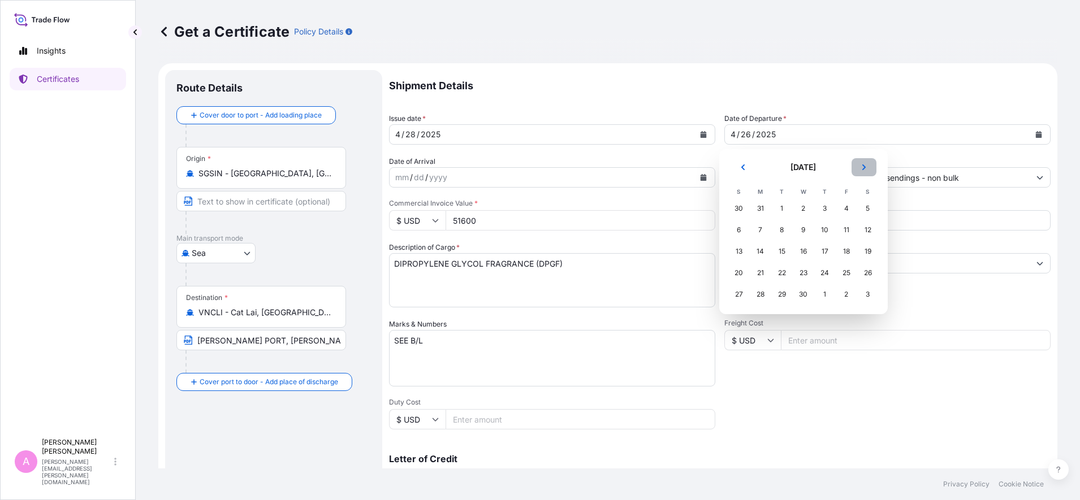
click at [862, 167] on icon "Next" at bounding box center [864, 167] width 7 height 7
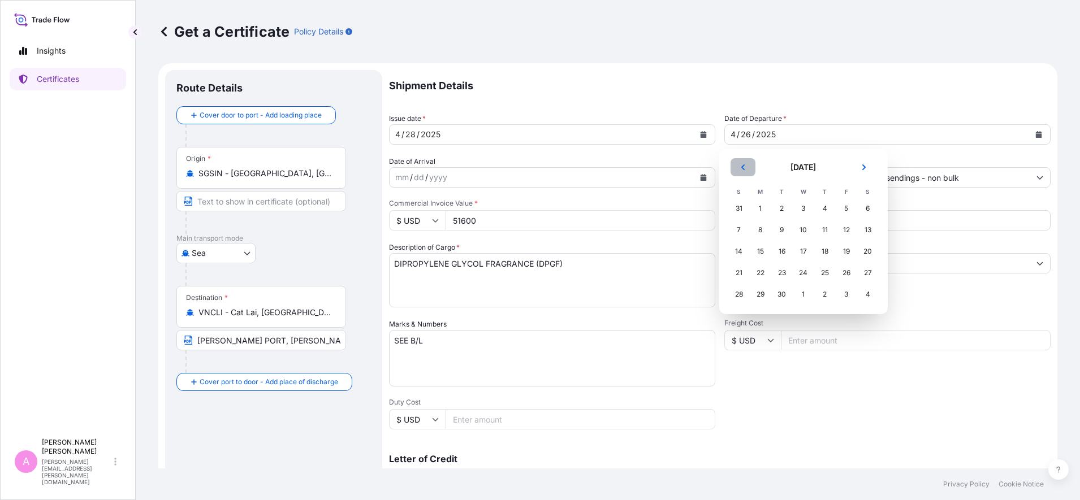
click at [741, 165] on icon "Previous" at bounding box center [743, 167] width 7 height 7
click at [863, 291] on div "30" at bounding box center [868, 294] width 20 height 20
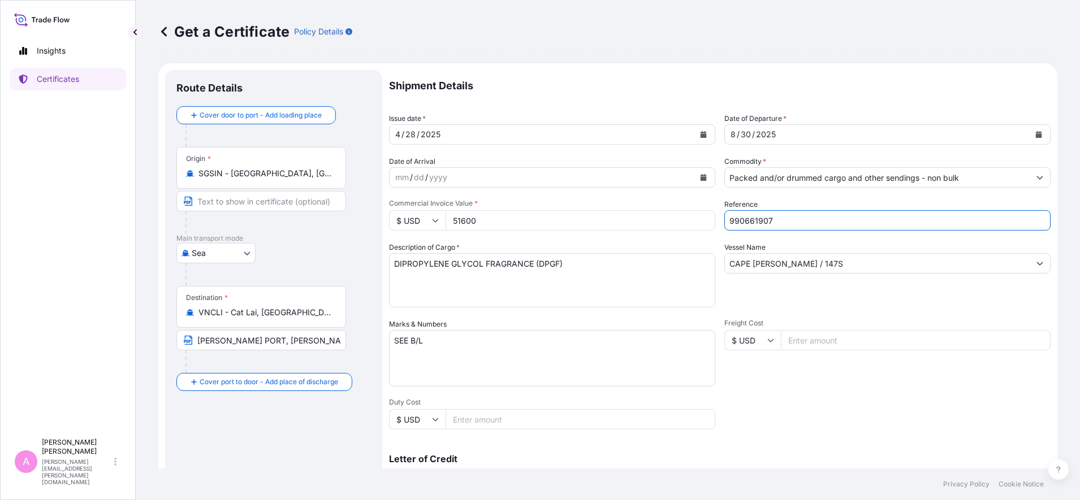
drag, startPoint x: 793, startPoint y: 220, endPoint x: 648, endPoint y: 201, distance: 145.9
click at [649, 201] on div "Shipment Details Issue date * [DATE] Date of Departure * [DATE] Date of Arrival…" at bounding box center [720, 339] width 662 height 539
paste input "5013189926"
type input "5013189926"
drag, startPoint x: 485, startPoint y: 219, endPoint x: 283, endPoint y: 193, distance: 203.5
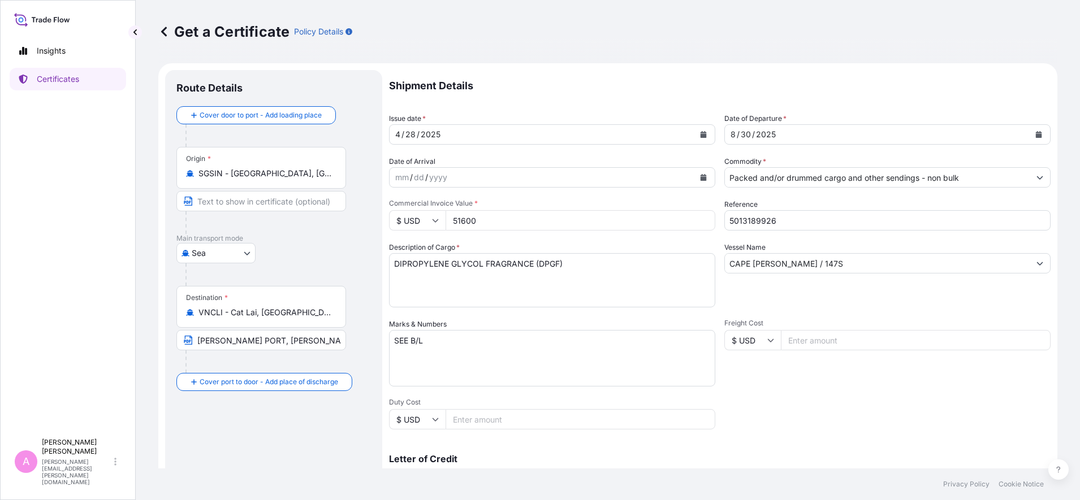
click at [291, 194] on form "Route Details Cover door to port - Add loading place Place of loading Road / [G…" at bounding box center [607, 355] width 899 height 584
type input "25800"
drag, startPoint x: 795, startPoint y: 221, endPoint x: 607, endPoint y: 198, distance: 189.0
click at [607, 198] on div "Shipment Details Issue date * [DATE] Date of Departure * [DATE] Date of Arrival…" at bounding box center [720, 339] width 662 height 539
paste input "[PERSON_NAME] 011N"
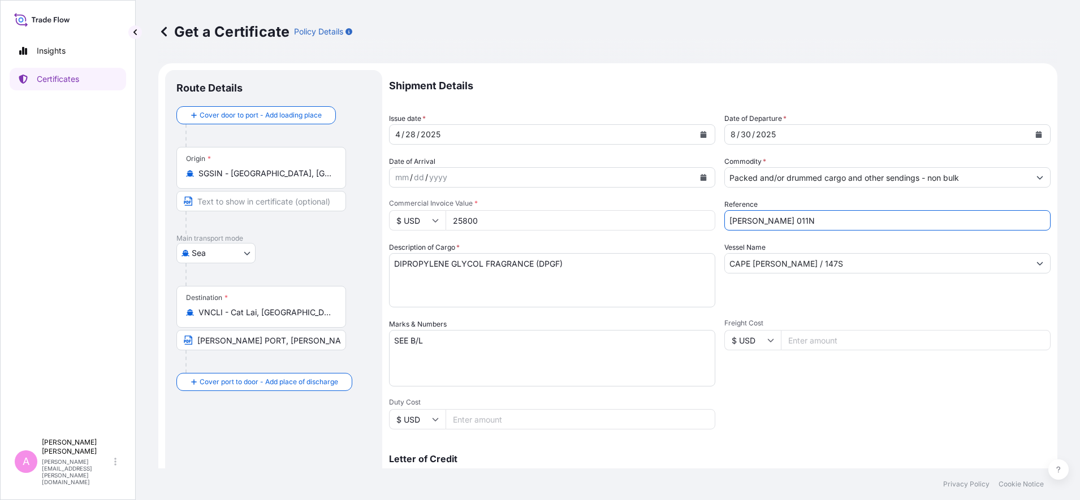
type input "[PERSON_NAME] 011N"
drag, startPoint x: 819, startPoint y: 269, endPoint x: 591, endPoint y: 250, distance: 228.6
click at [591, 250] on div "Shipment Details Issue date * [DATE] Date of Departure * [DATE] Date of Arrival…" at bounding box center [720, 339] width 662 height 539
paste input "[PERSON_NAME] 011N"
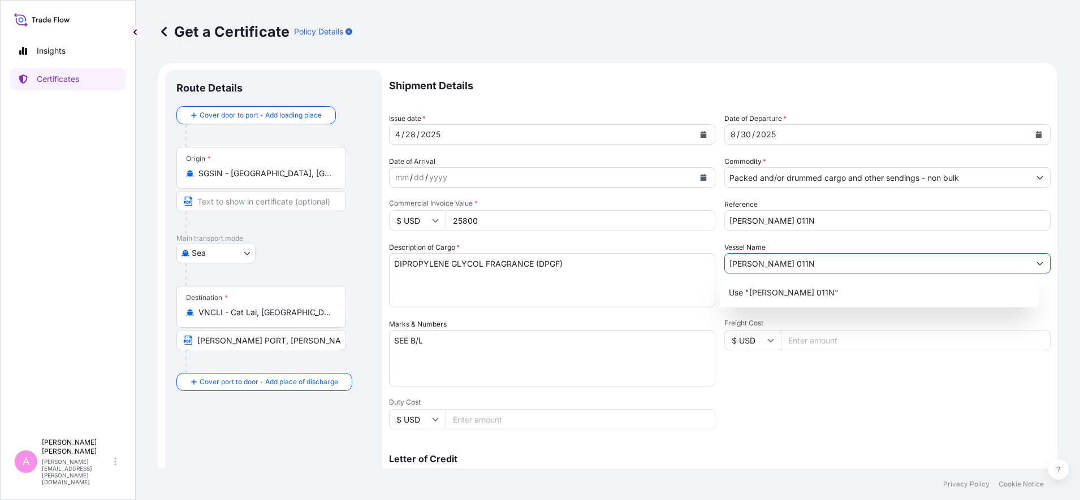
type input "[PERSON_NAME] 011N"
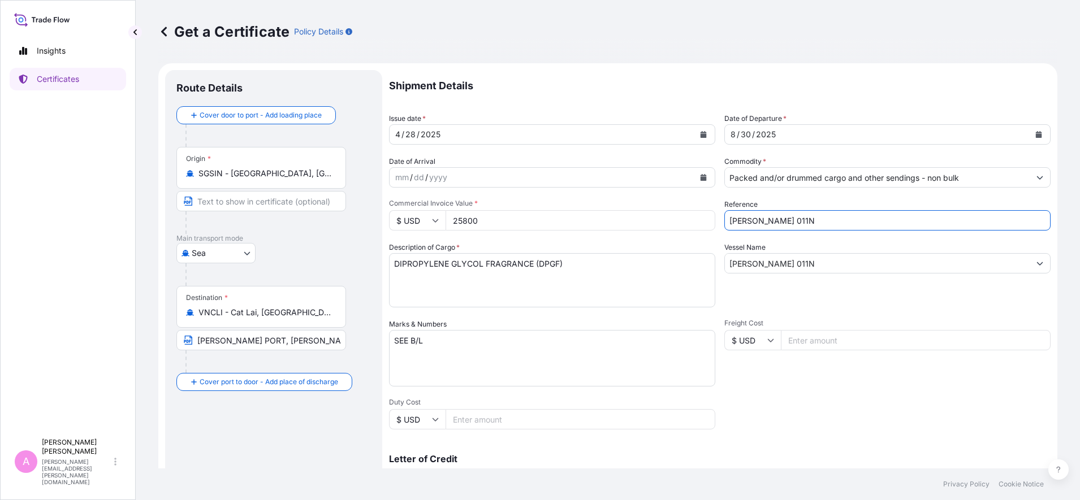
drag, startPoint x: 792, startPoint y: 218, endPoint x: 593, endPoint y: 205, distance: 199.5
click at [593, 205] on div "Shipment Details Issue date * [DATE] Date of Departure * [DATE] Date of Arrival…" at bounding box center [720, 339] width 662 height 539
paste input "5013189926"
type input "5013189926"
click at [863, 283] on div "Get a Certificate Policy Details Route Details Cover door to port - Add loading…" at bounding box center [608, 234] width 944 height 469
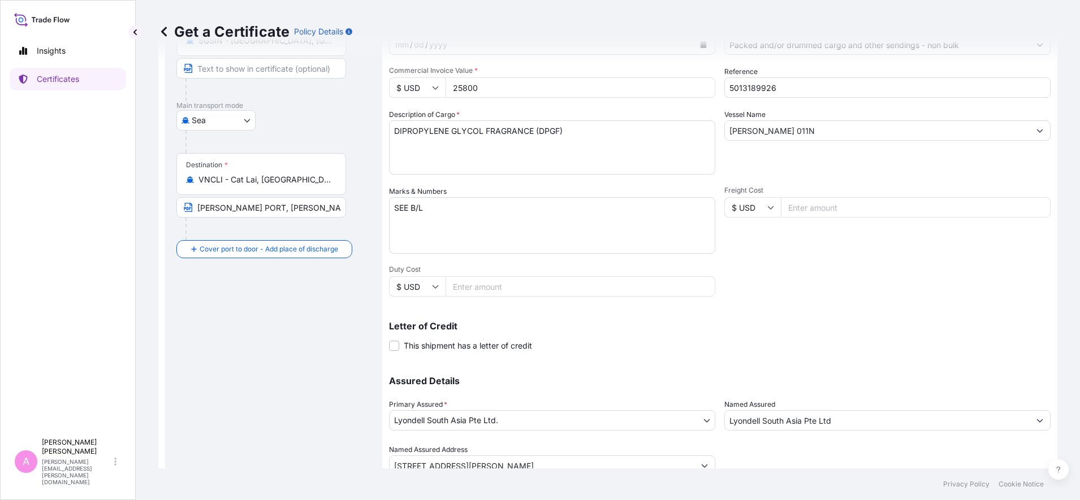
scroll to position [179, 0]
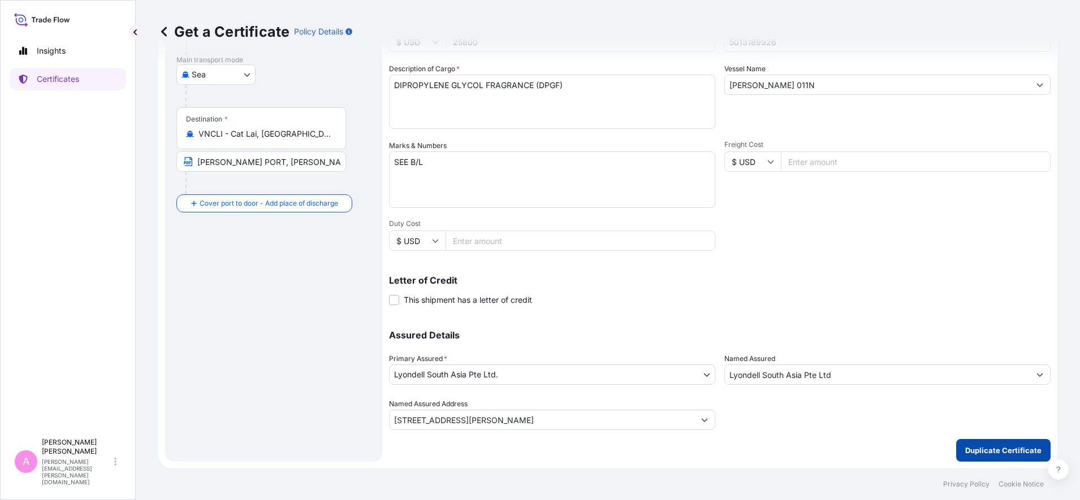
click at [863, 400] on p "Duplicate Certificate" at bounding box center [1003, 450] width 76 height 11
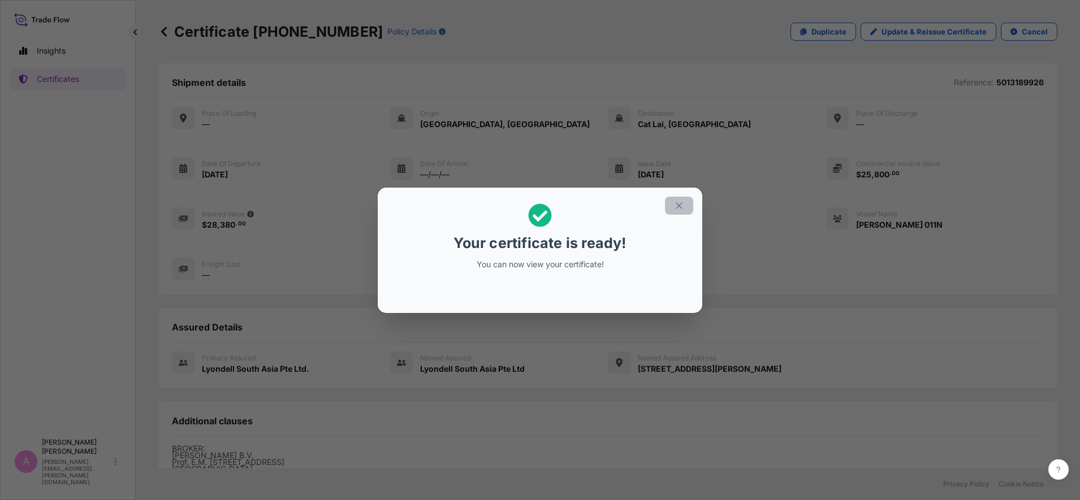
click at [670, 202] on button "button" at bounding box center [679, 206] width 28 height 18
